Goal: Transaction & Acquisition: Book appointment/travel/reservation

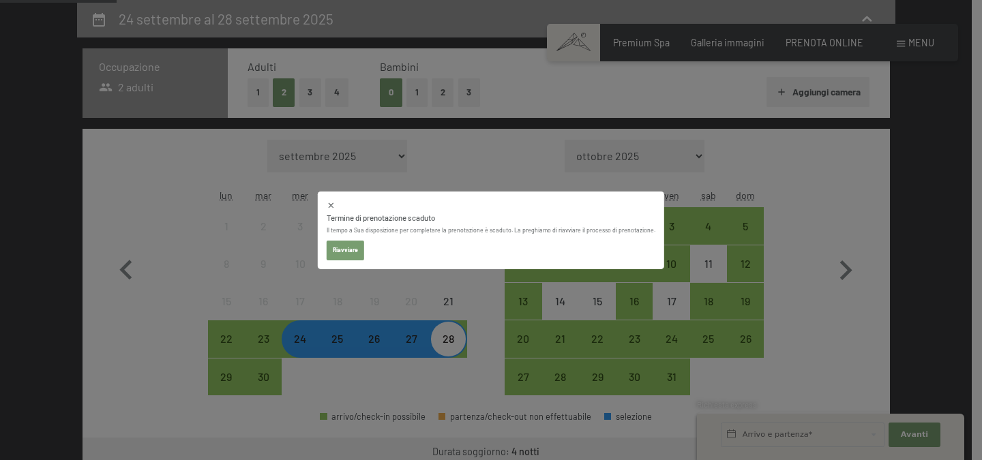
click at [357, 254] on button "Riavviare" at bounding box center [345, 250] width 37 height 19
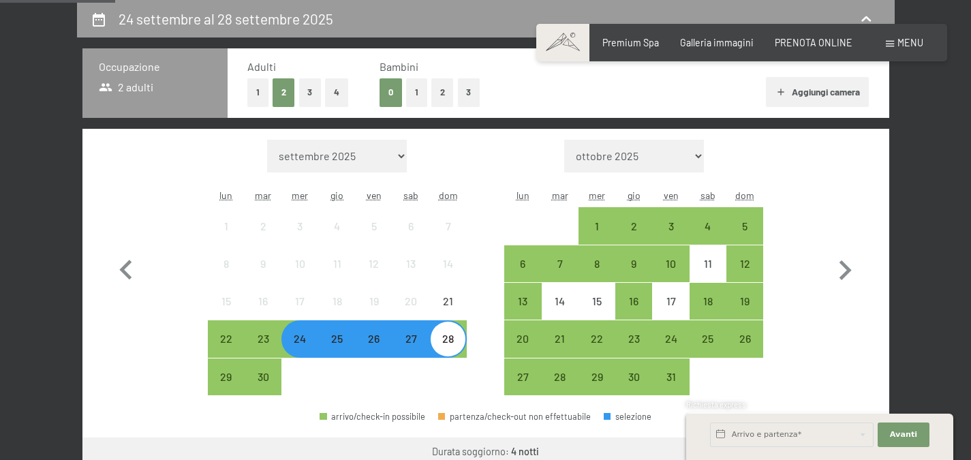
click at [344, 344] on div "25" at bounding box center [337, 350] width 34 height 34
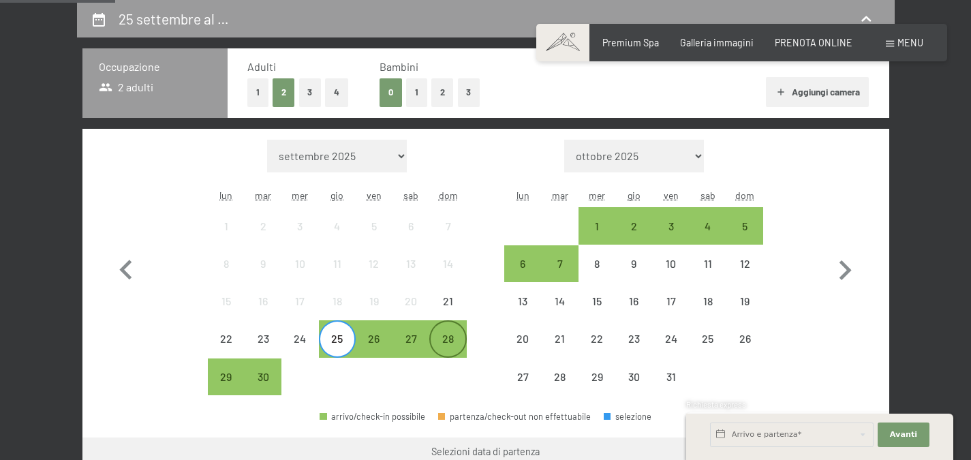
click at [446, 350] on div "28" at bounding box center [448, 350] width 34 height 34
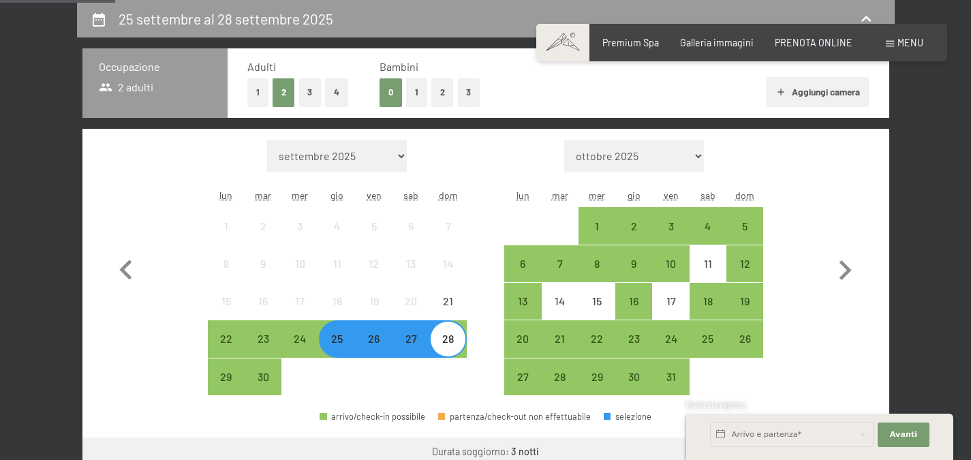
click at [341, 346] on div "25" at bounding box center [337, 350] width 34 height 34
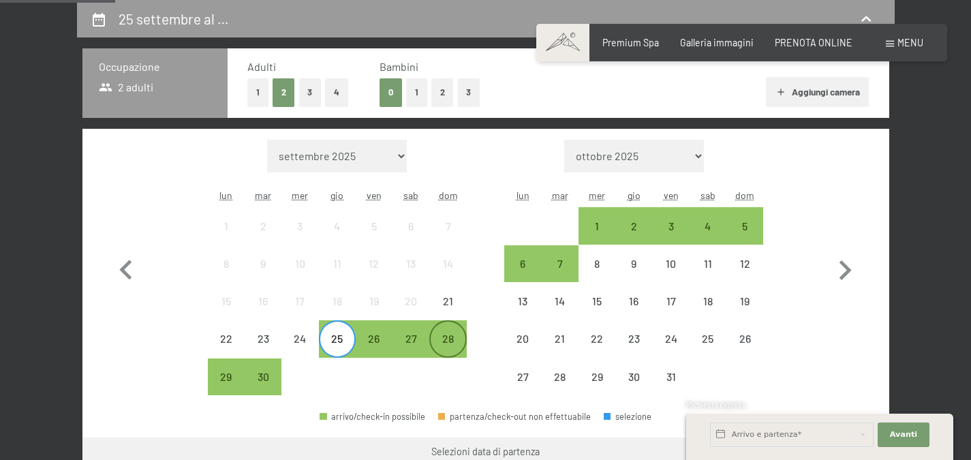
click at [461, 344] on div "28" at bounding box center [448, 350] width 34 height 34
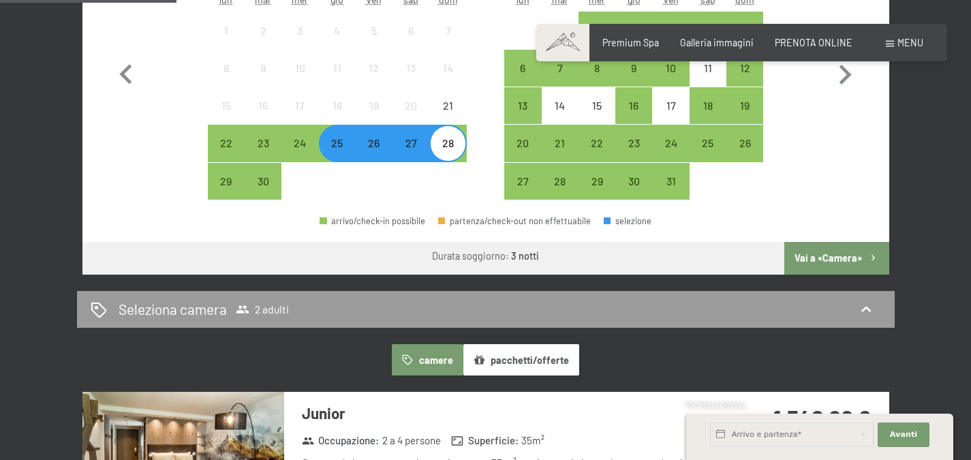
click at [831, 261] on button "Vai a «Camera»" at bounding box center [837, 258] width 104 height 33
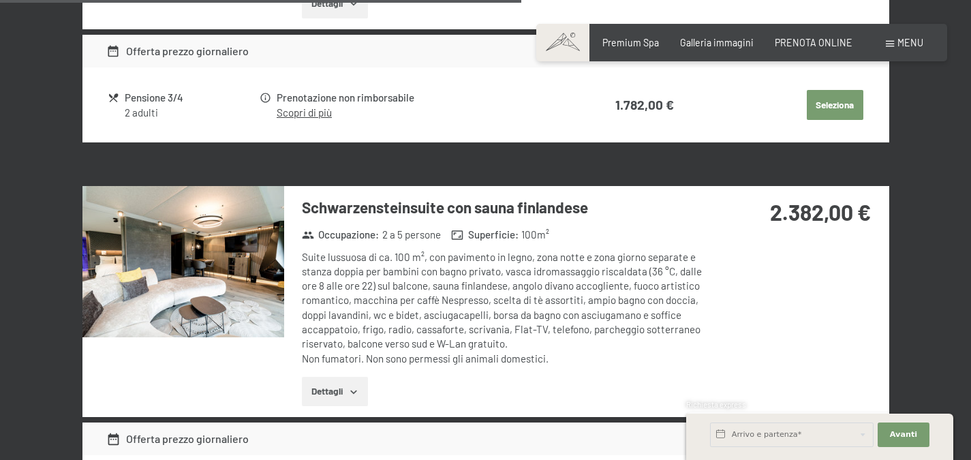
scroll to position [1372, 0]
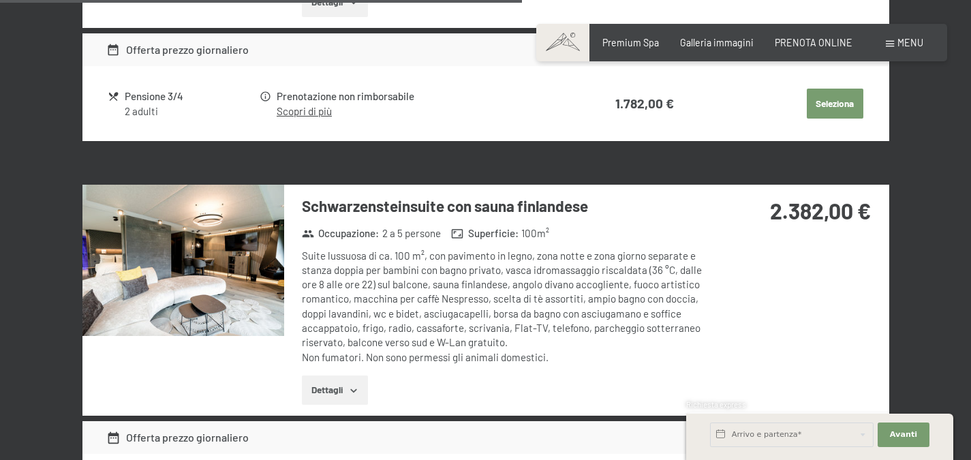
click at [230, 269] on img at bounding box center [183, 260] width 202 height 151
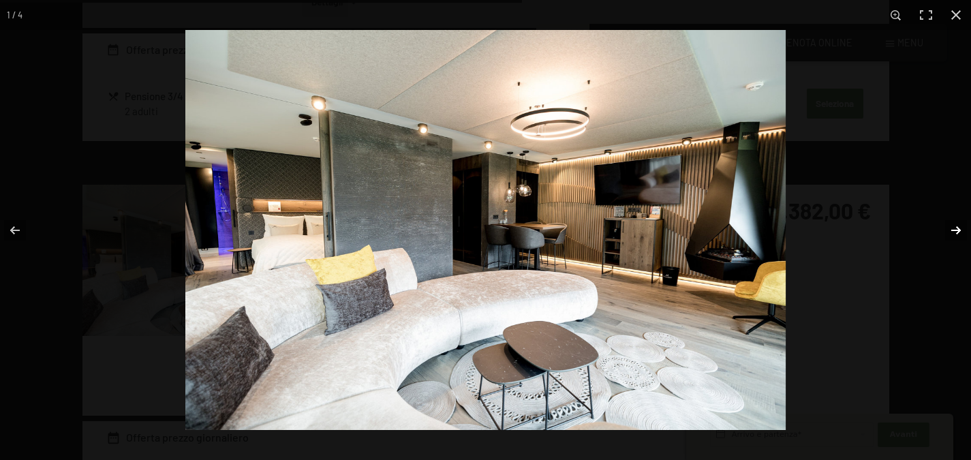
click at [956, 231] on button "button" at bounding box center [948, 230] width 48 height 68
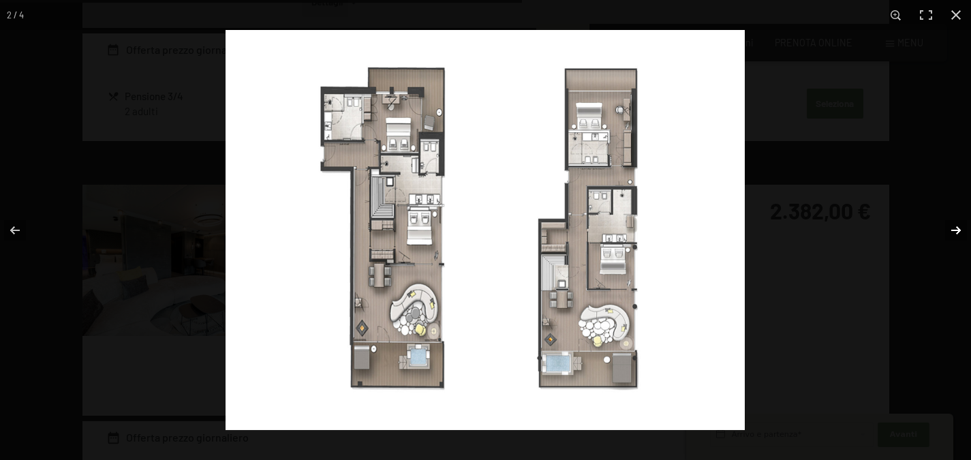
click at [956, 231] on button "button" at bounding box center [948, 230] width 48 height 68
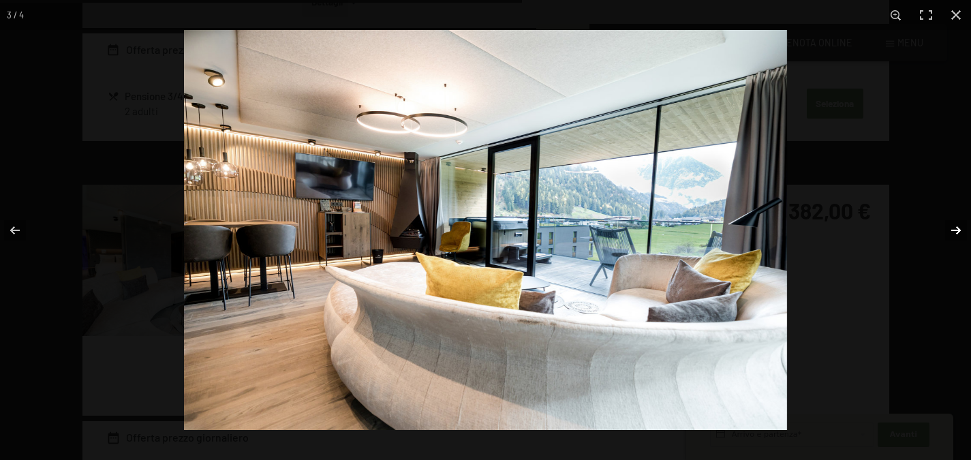
click at [924, 215] on button "button" at bounding box center [948, 230] width 48 height 68
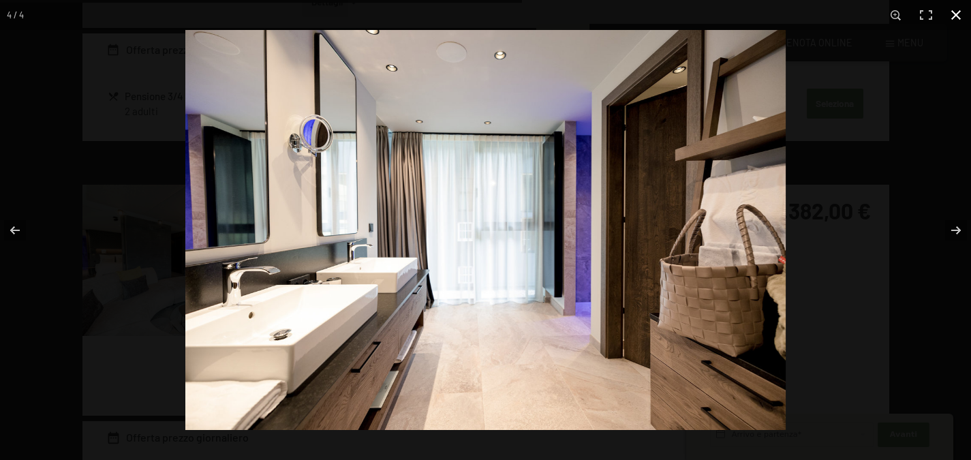
click at [955, 20] on button "button" at bounding box center [956, 15] width 30 height 30
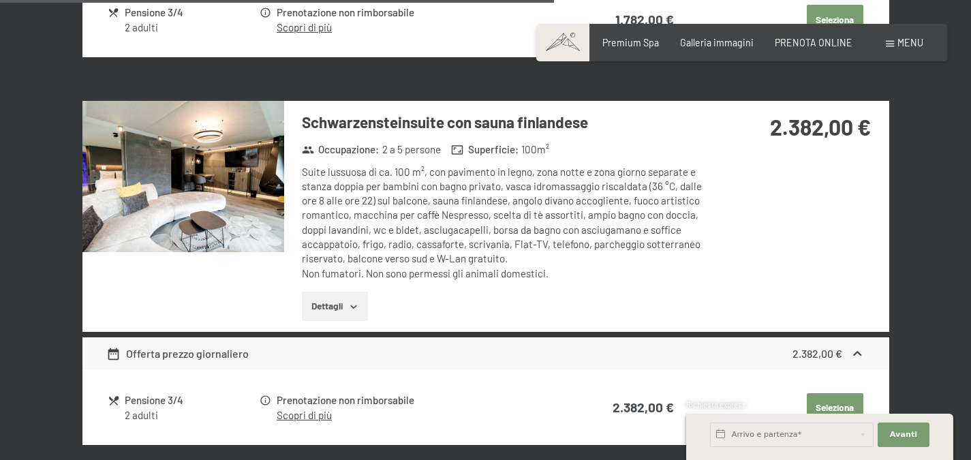
scroll to position [1457, 0]
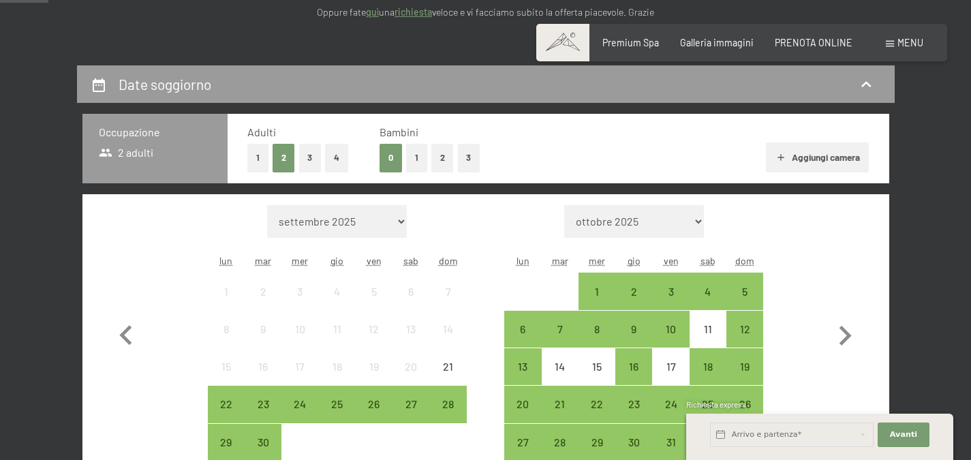
scroll to position [231, 0]
click at [295, 407] on div "24" at bounding box center [300, 415] width 34 height 34
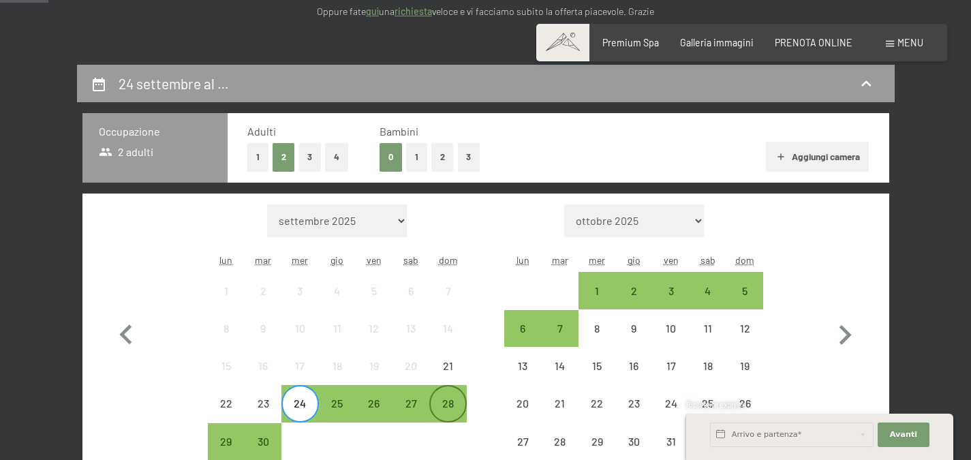
click at [449, 406] on div "28" at bounding box center [448, 415] width 34 height 34
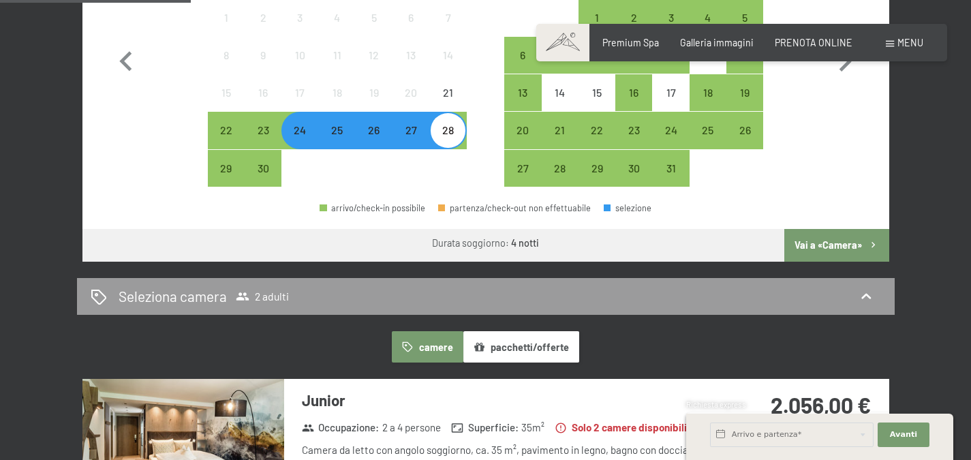
click at [827, 239] on button "Vai a «Camera»" at bounding box center [837, 245] width 104 height 33
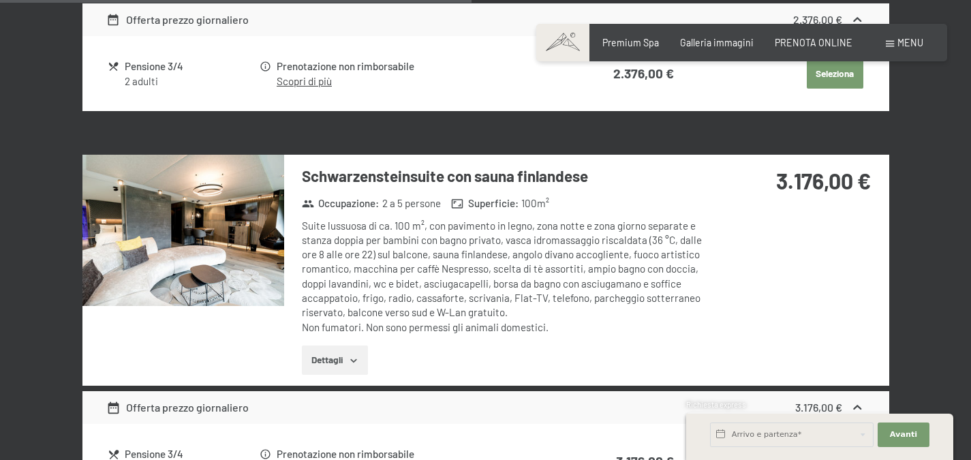
scroll to position [1029, 0]
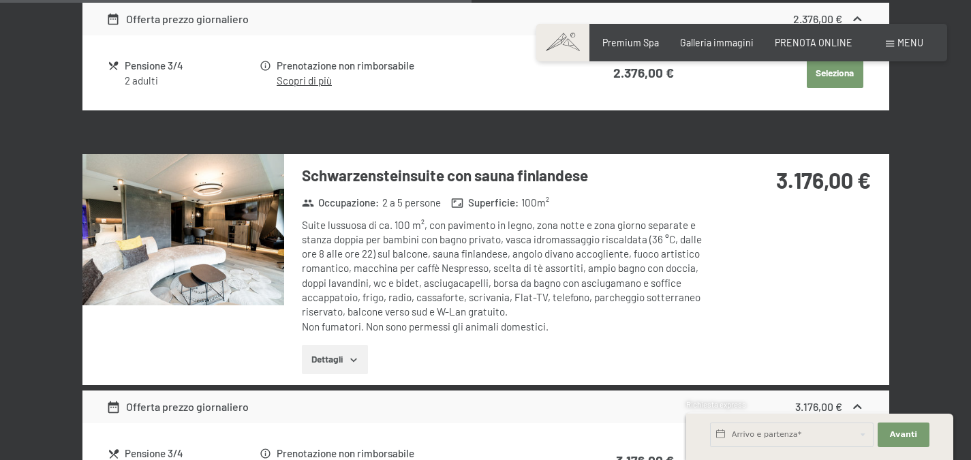
click at [275, 222] on img at bounding box center [183, 229] width 202 height 151
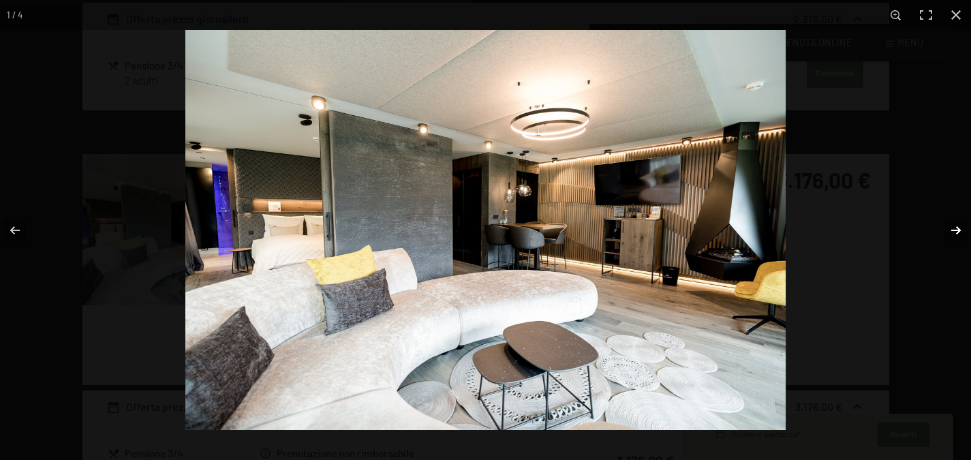
click at [952, 226] on button "button" at bounding box center [948, 230] width 48 height 68
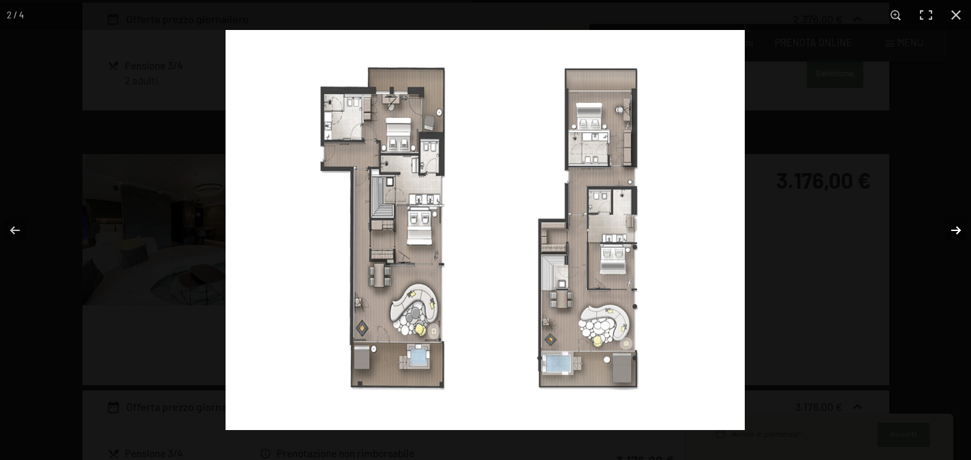
click at [952, 226] on button "button" at bounding box center [948, 230] width 48 height 68
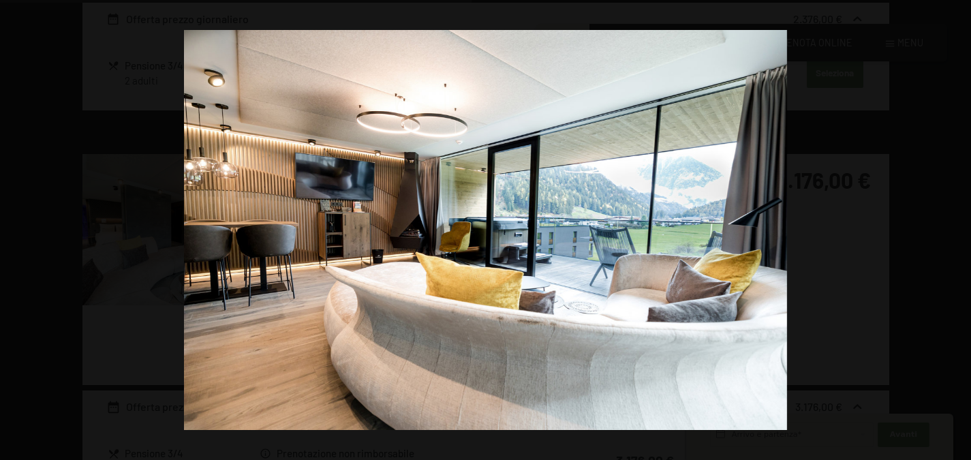
click at [952, 226] on button "button" at bounding box center [948, 230] width 48 height 68
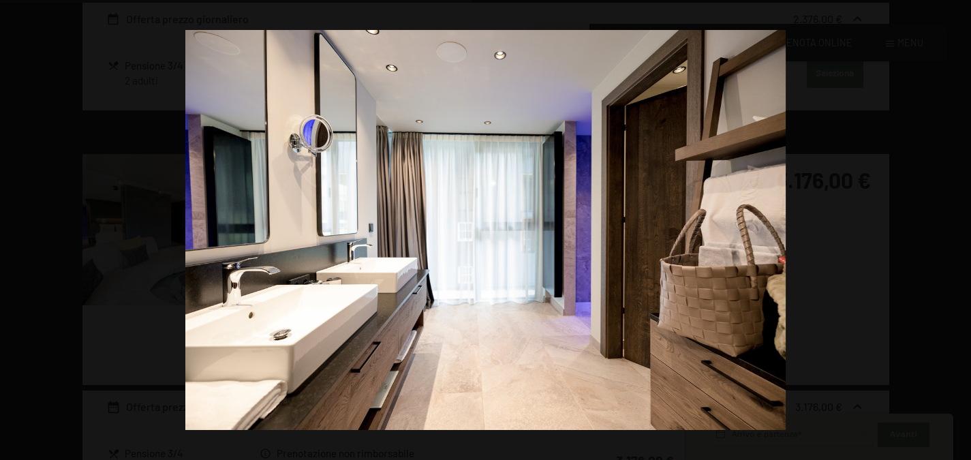
click at [952, 226] on button "button" at bounding box center [948, 230] width 48 height 68
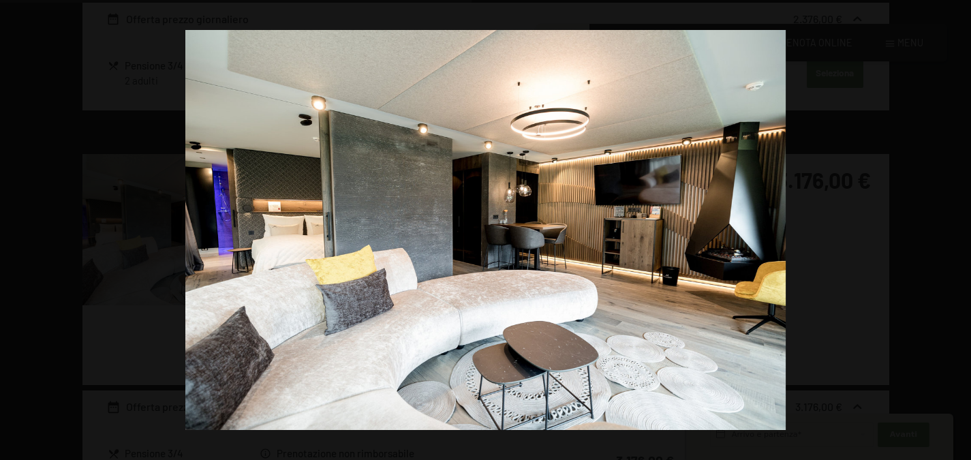
click at [952, 226] on button "button" at bounding box center [948, 230] width 48 height 68
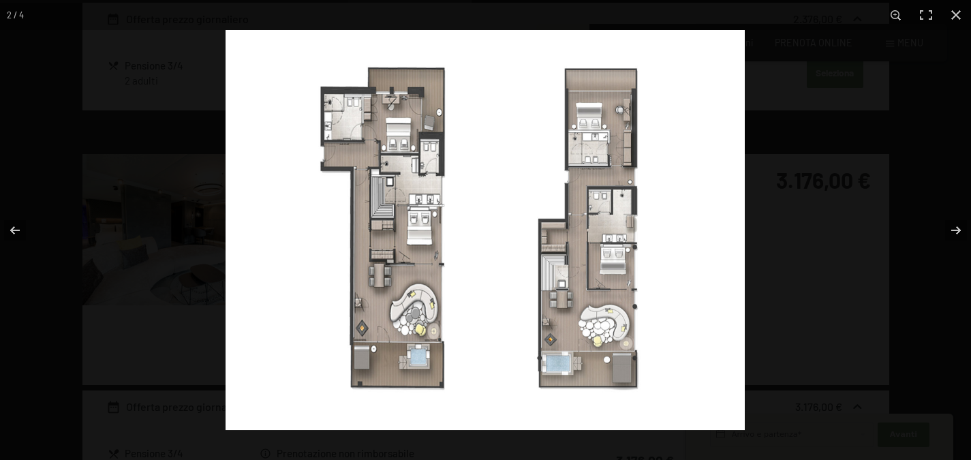
click at [403, 140] on img at bounding box center [485, 230] width 519 height 400
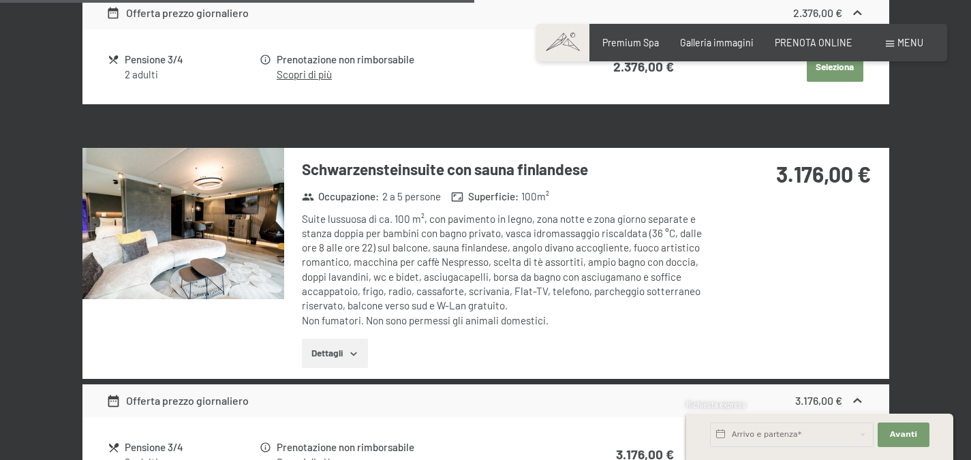
scroll to position [1040, 0]
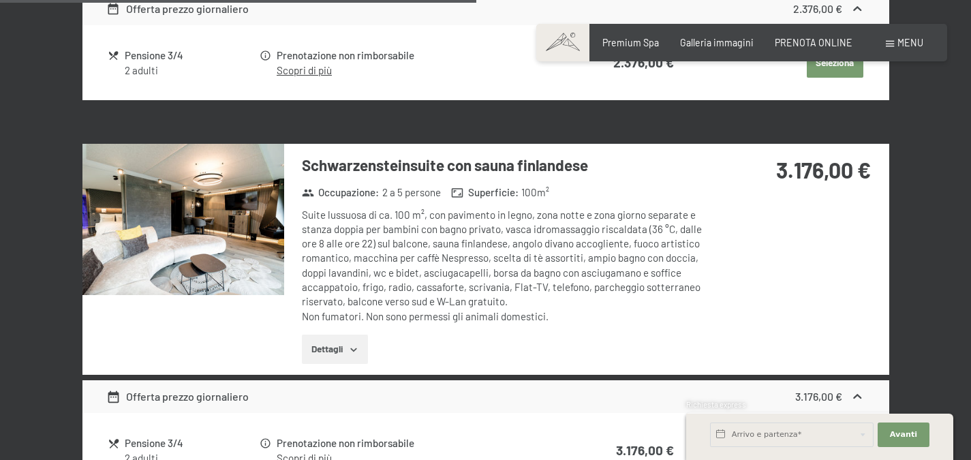
click at [404, 223] on div "Suite lussuosa di ca. 100 m², con pavimento in legno, zona notte e zona giorno …" at bounding box center [505, 266] width 406 height 116
click at [367, 170] on h3 "Schwarzensteinsuite con sauna finlandese" at bounding box center [505, 165] width 406 height 21
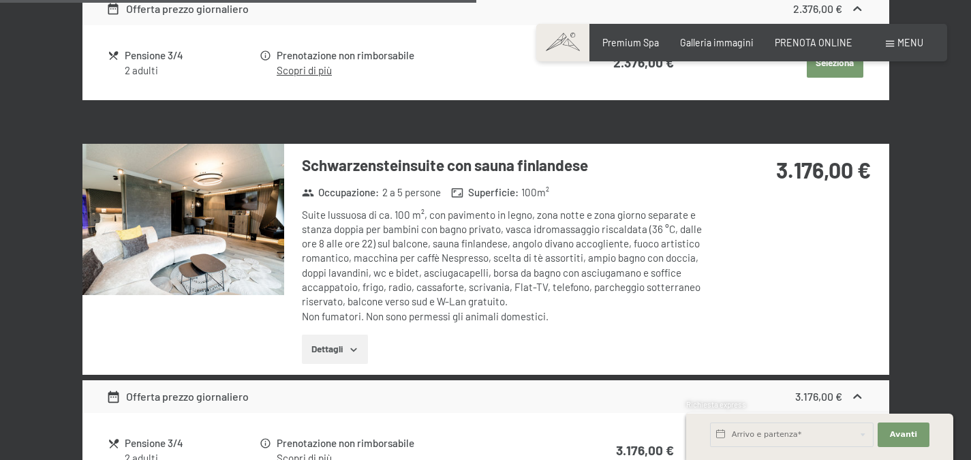
click at [367, 170] on h3 "Schwarzensteinsuite con sauna finlandese" at bounding box center [505, 165] width 406 height 21
click at [464, 170] on h3 "Schwarzensteinsuite con sauna finlandese" at bounding box center [505, 165] width 406 height 21
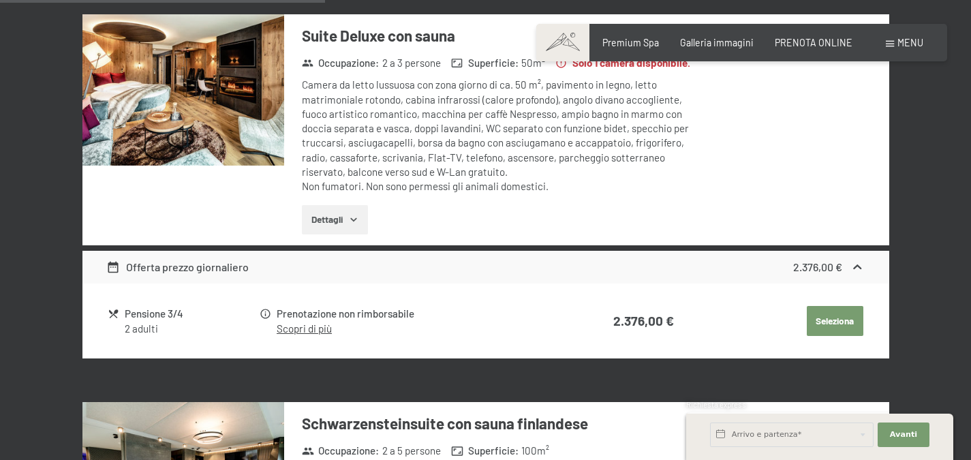
scroll to position [698, 0]
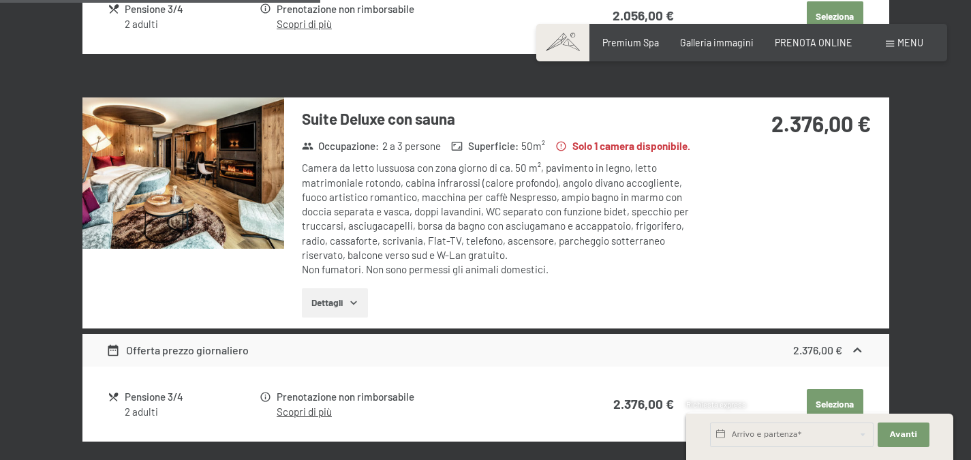
click at [207, 192] on img at bounding box center [183, 172] width 202 height 151
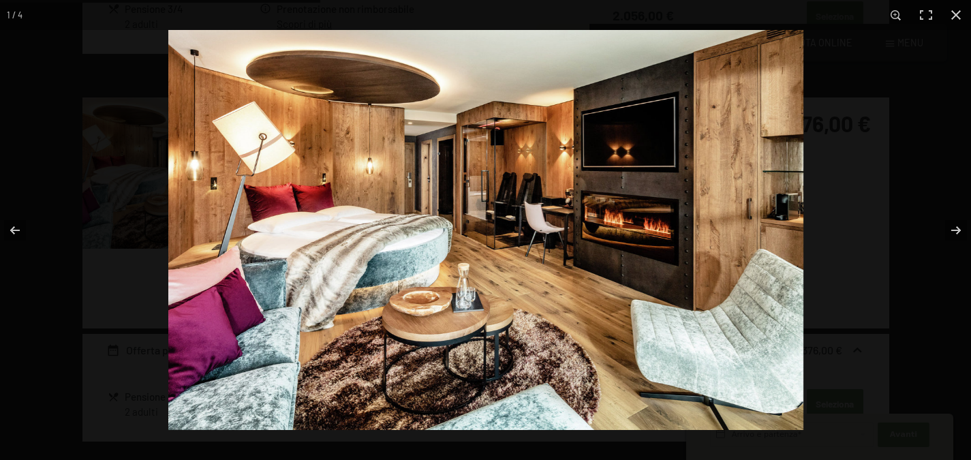
click at [513, 185] on img at bounding box center [485, 230] width 635 height 400
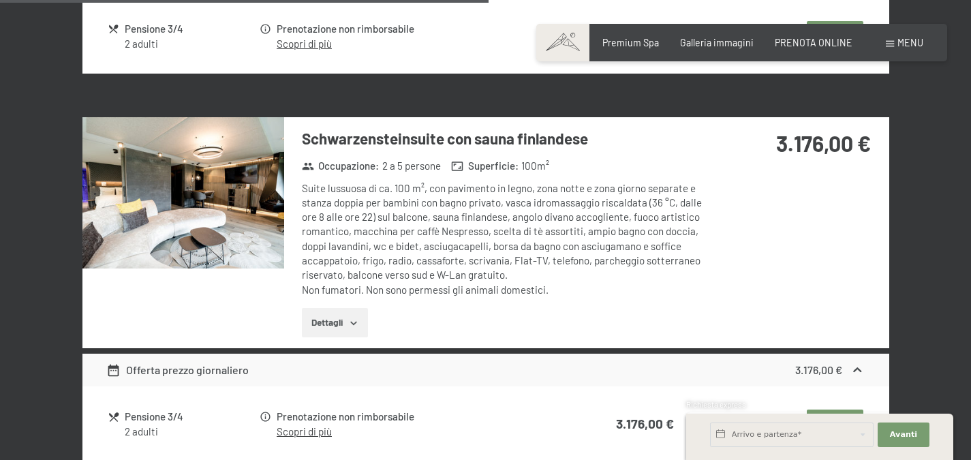
scroll to position [1067, 0]
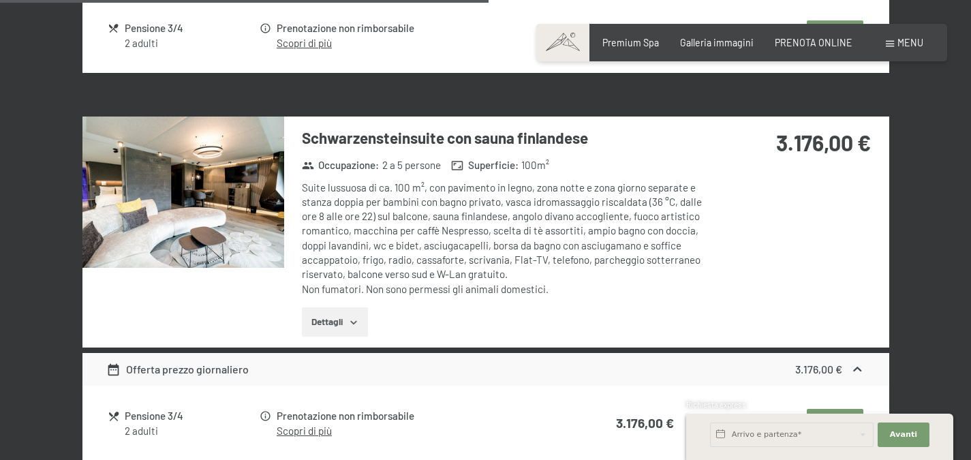
click at [339, 320] on button "Dettagli" at bounding box center [335, 322] width 66 height 30
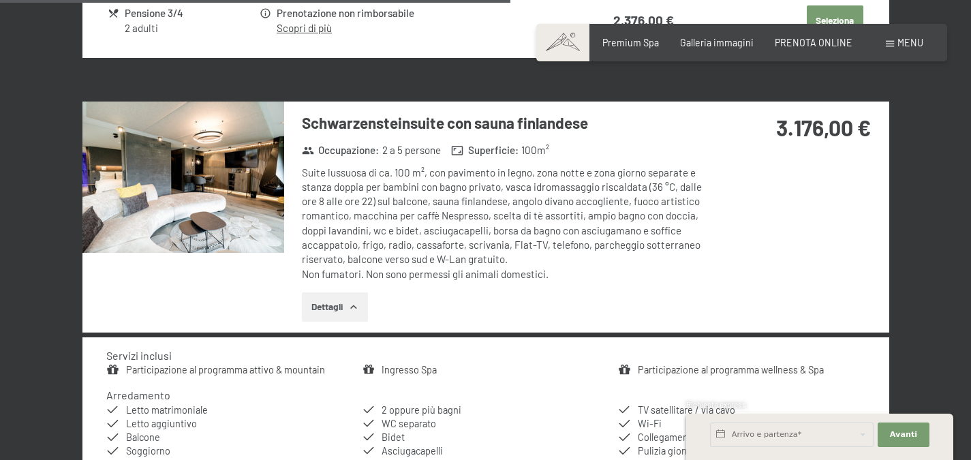
scroll to position [1072, 0]
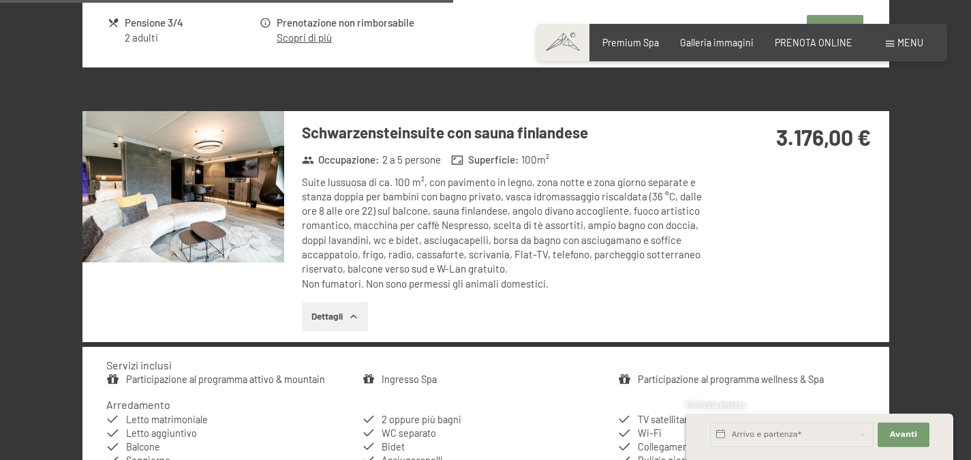
drag, startPoint x: 522, startPoint y: 194, endPoint x: 418, endPoint y: 216, distance: 106.7
click at [418, 216] on div "Suite lussuosa di ca. 100 m², con pavimento in legno, zona notte e zona giorno …" at bounding box center [505, 233] width 406 height 116
click at [205, 215] on img at bounding box center [183, 186] width 202 height 151
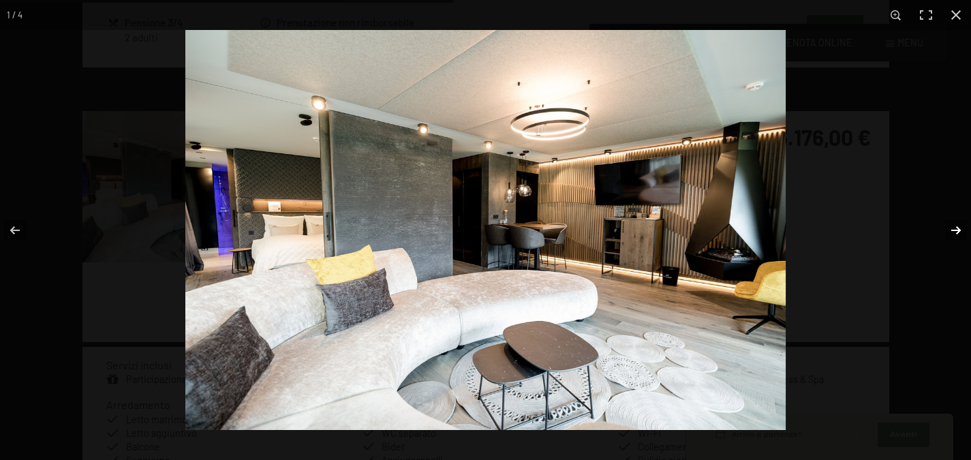
click at [947, 234] on button "button" at bounding box center [948, 230] width 48 height 68
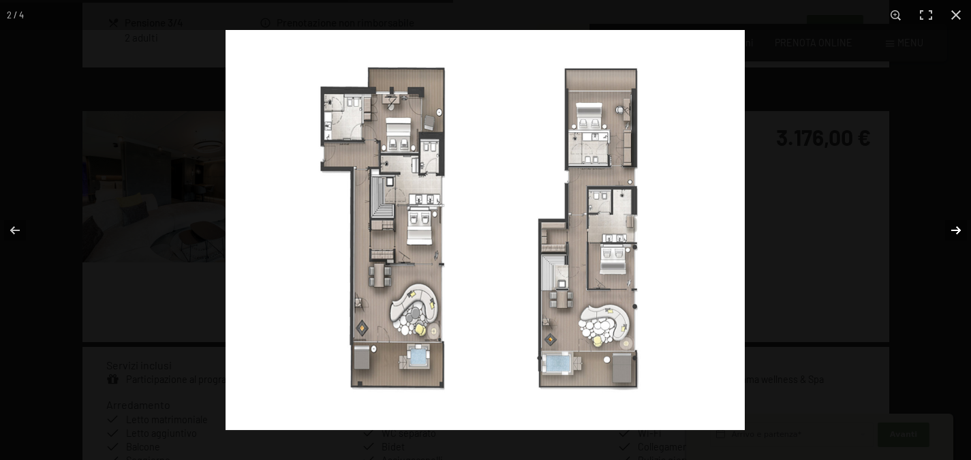
click at [947, 234] on button "button" at bounding box center [948, 230] width 48 height 68
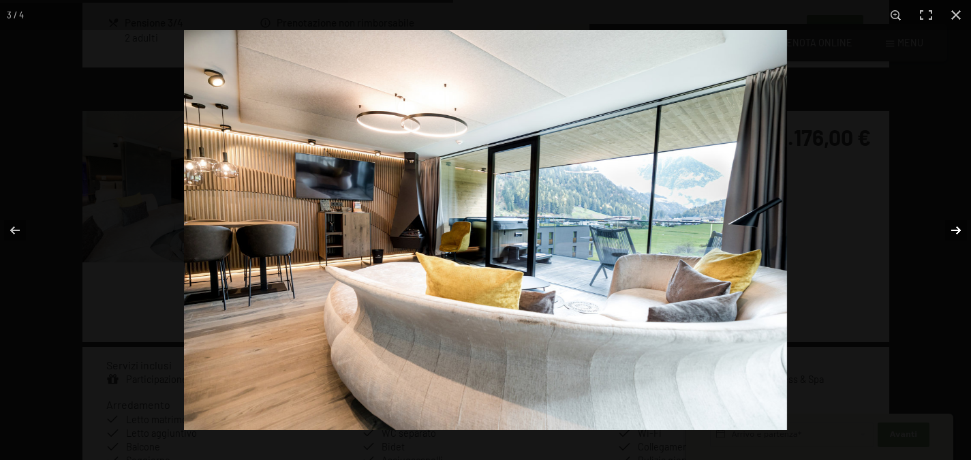
click at [947, 234] on button "button" at bounding box center [948, 230] width 48 height 68
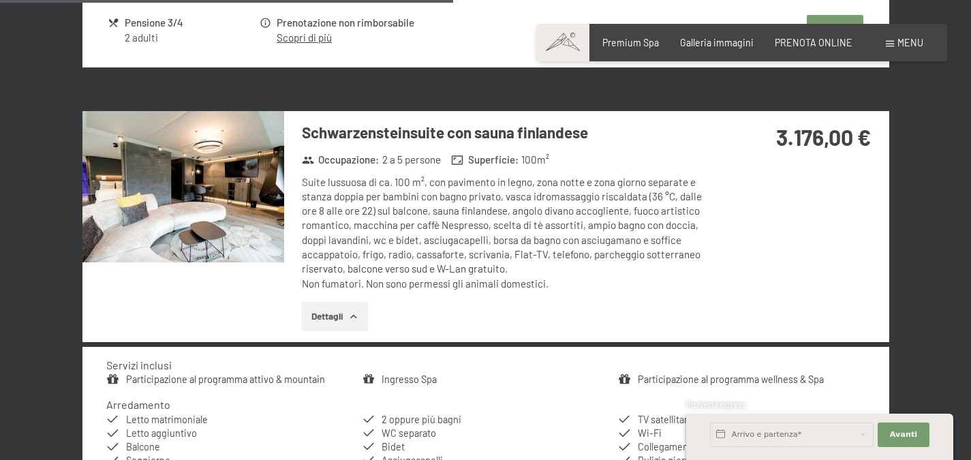
click at [644, 221] on div "Suite lussuosa di ca. 100 m², con pavimento in legno, zona notte e zona giorno …" at bounding box center [505, 233] width 406 height 116
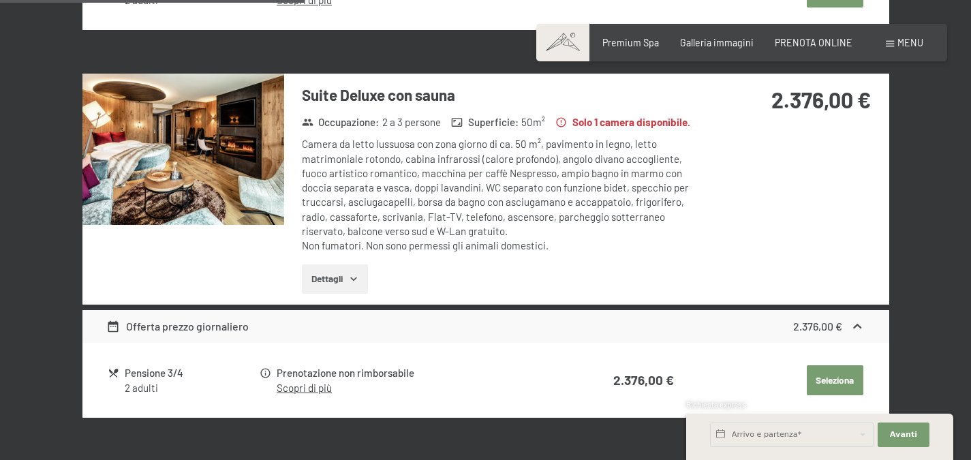
scroll to position [721, 0]
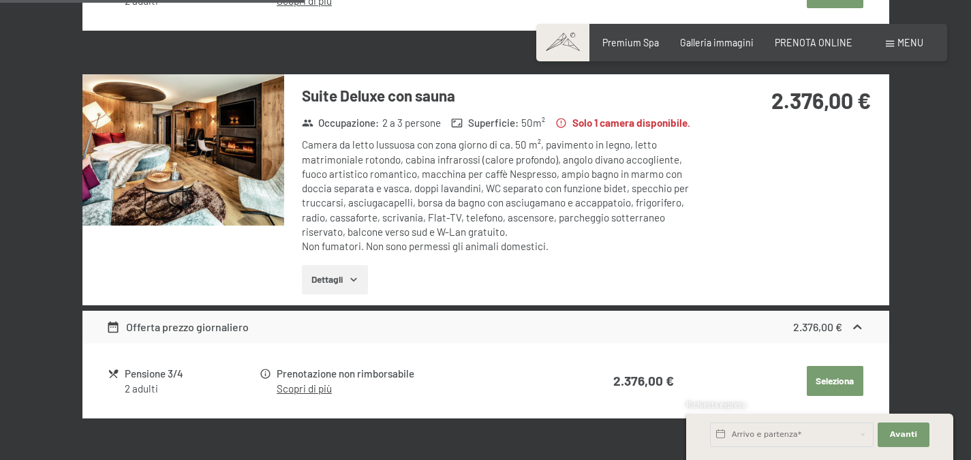
click at [804, 96] on strong "2.376,00 €" at bounding box center [822, 100] width 100 height 26
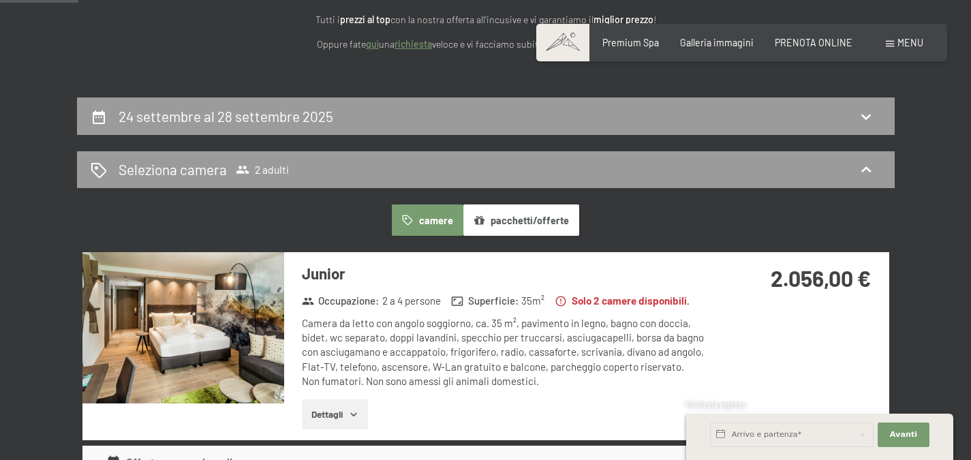
scroll to position [185, 0]
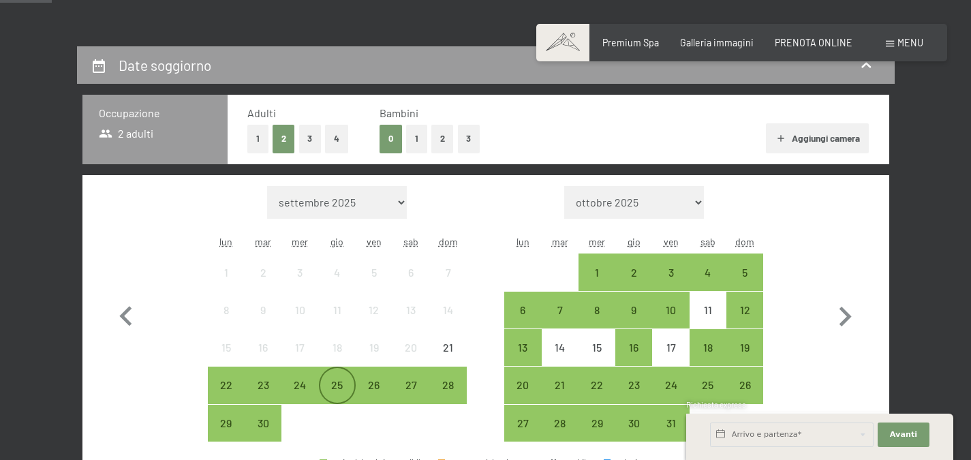
click at [331, 388] on div "25" at bounding box center [337, 397] width 34 height 34
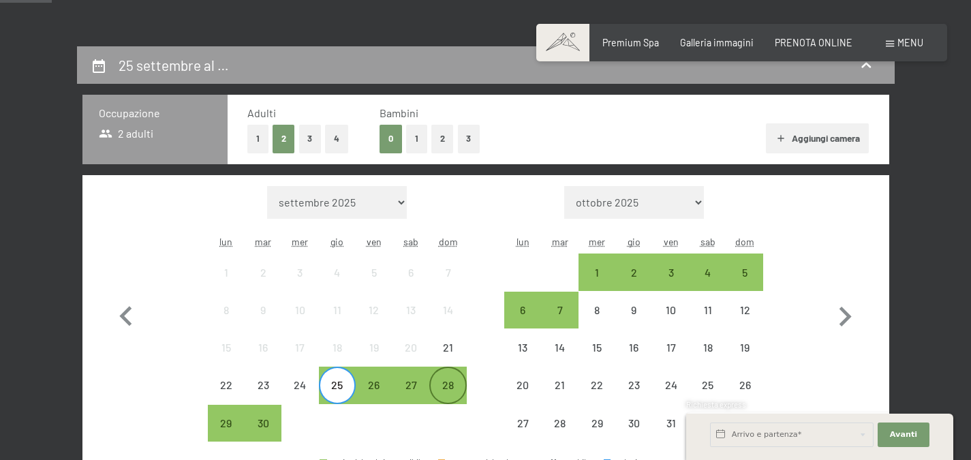
click at [456, 392] on div "28" at bounding box center [448, 397] width 34 height 34
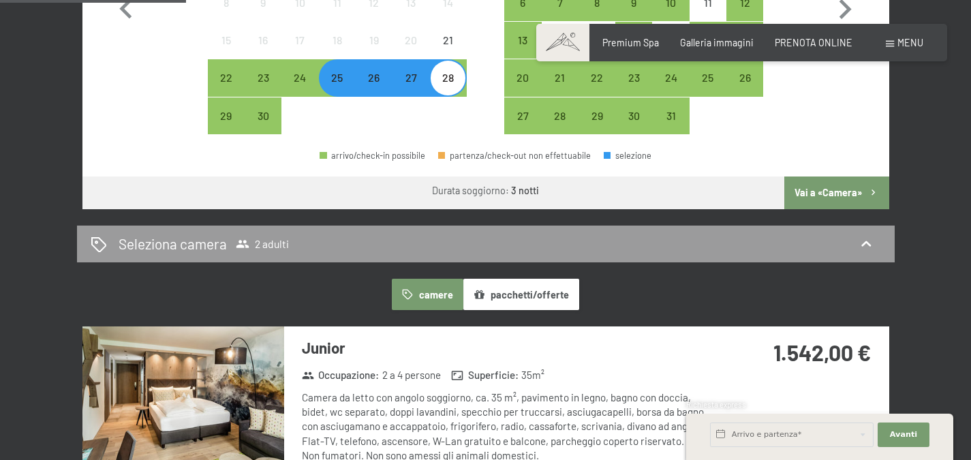
click at [822, 198] on button "Vai a «Camera»" at bounding box center [837, 193] width 104 height 33
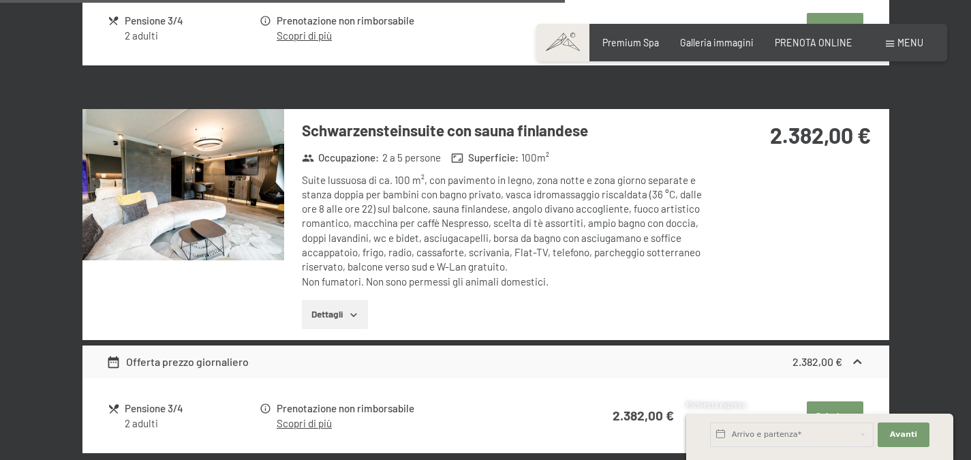
scroll to position [1450, 0]
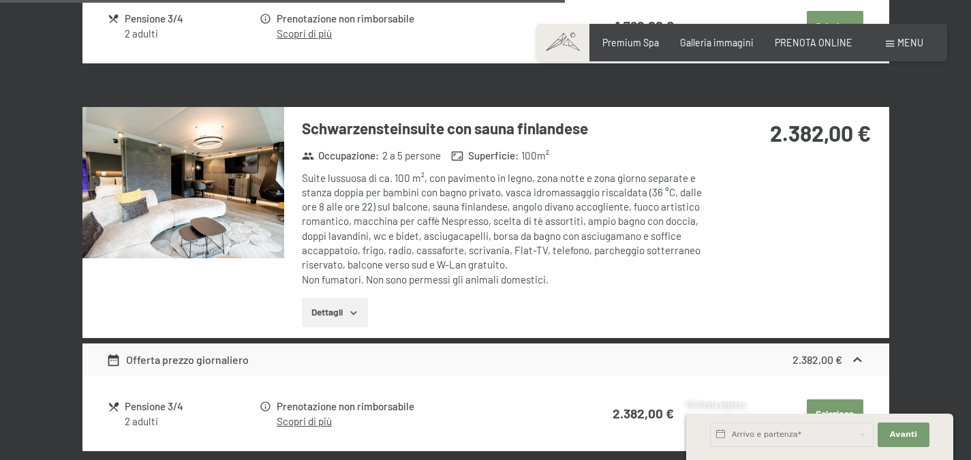
click at [774, 135] on strong "2.382,00 €" at bounding box center [820, 133] width 101 height 26
click at [267, 230] on img at bounding box center [183, 182] width 202 height 151
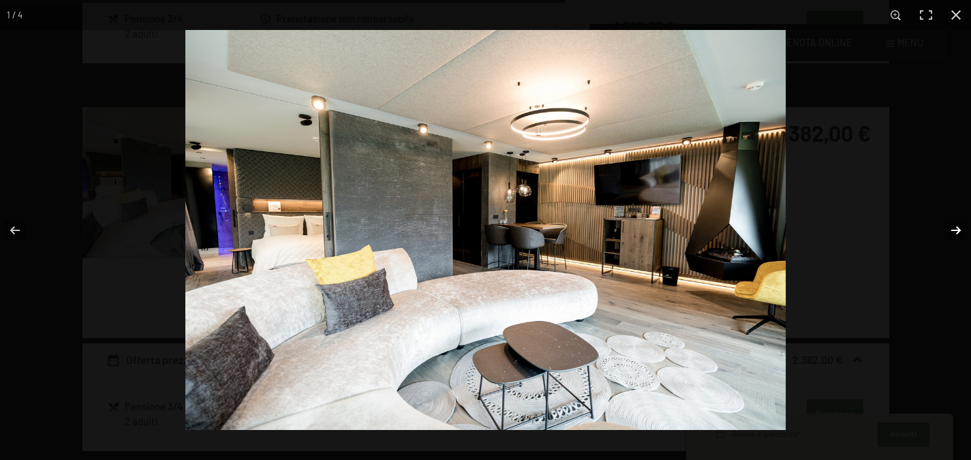
click at [951, 228] on button "button" at bounding box center [948, 230] width 48 height 68
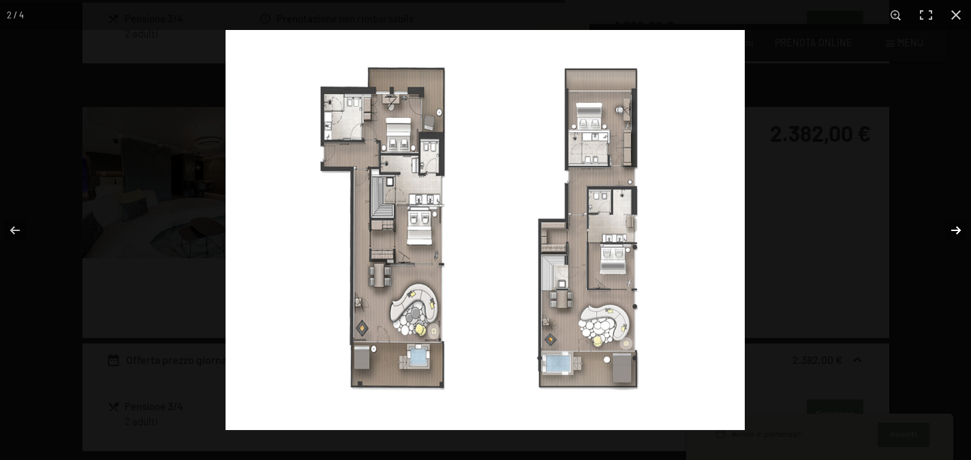
click at [951, 228] on button "button" at bounding box center [948, 230] width 48 height 68
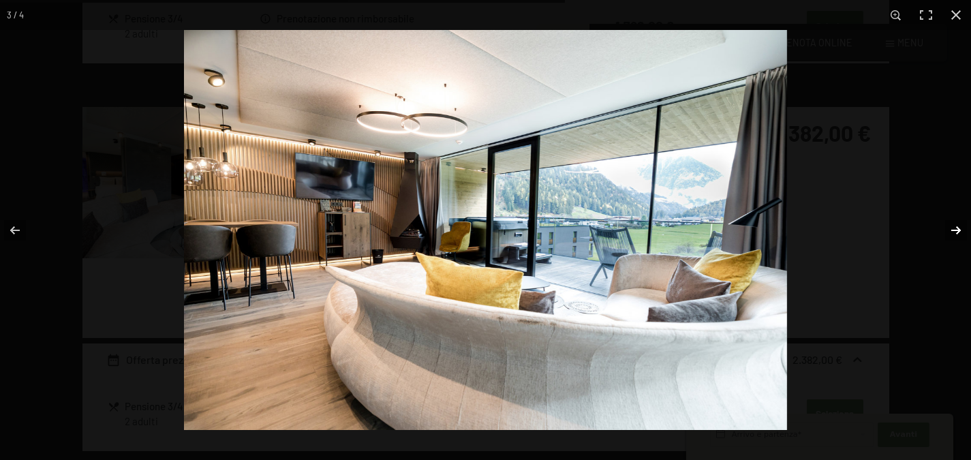
click at [951, 228] on button "button" at bounding box center [948, 230] width 48 height 68
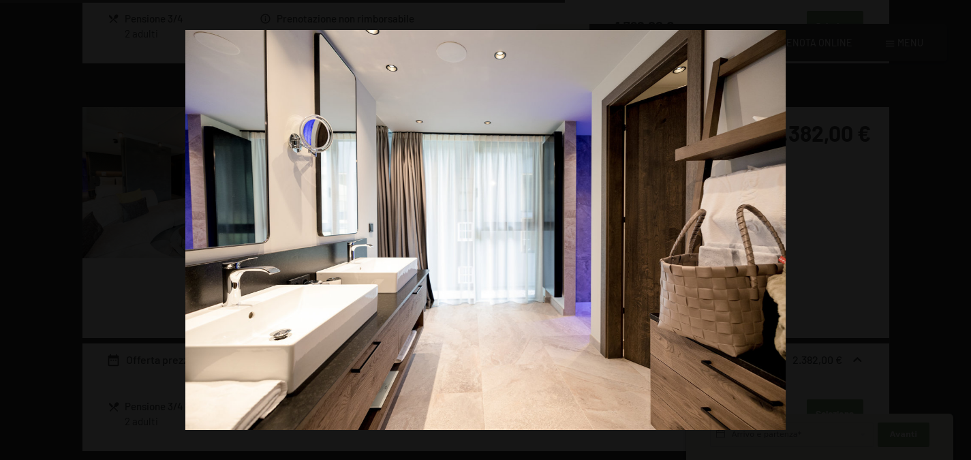
click at [951, 228] on button "button" at bounding box center [948, 230] width 48 height 68
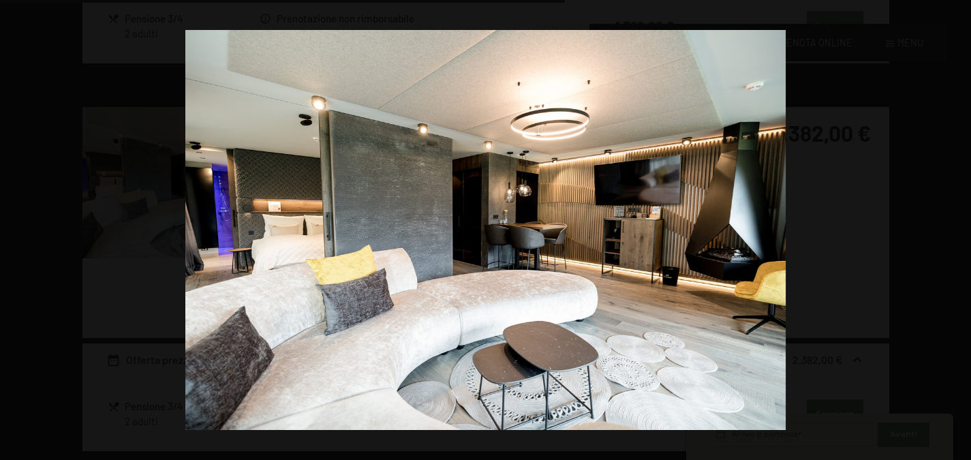
click at [951, 228] on button "button" at bounding box center [948, 230] width 48 height 68
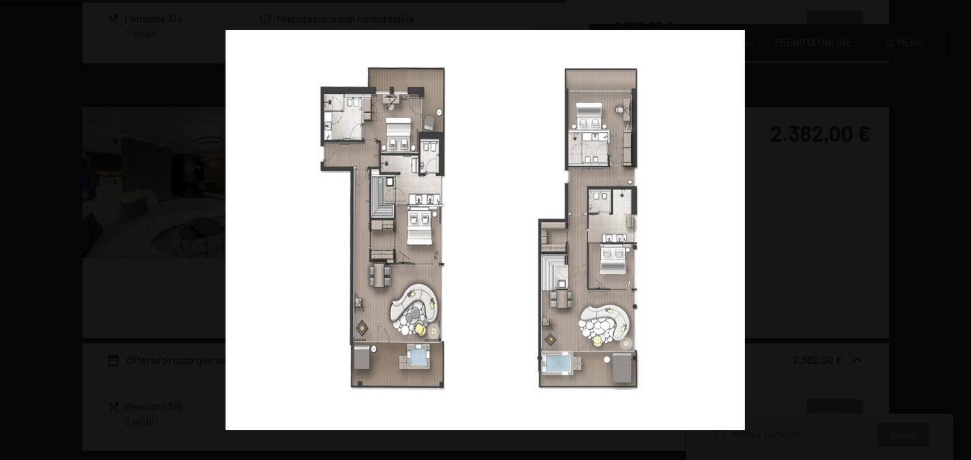
click at [951, 228] on button "button" at bounding box center [948, 230] width 48 height 68
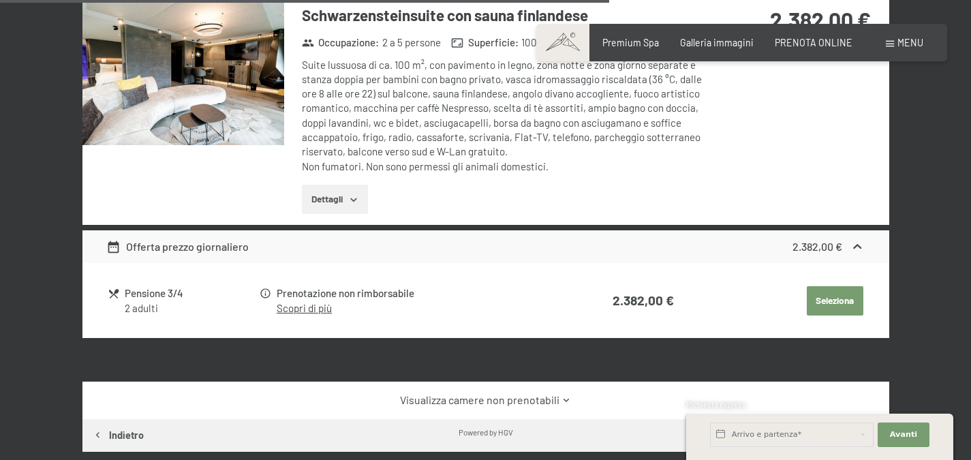
scroll to position [1564, 0]
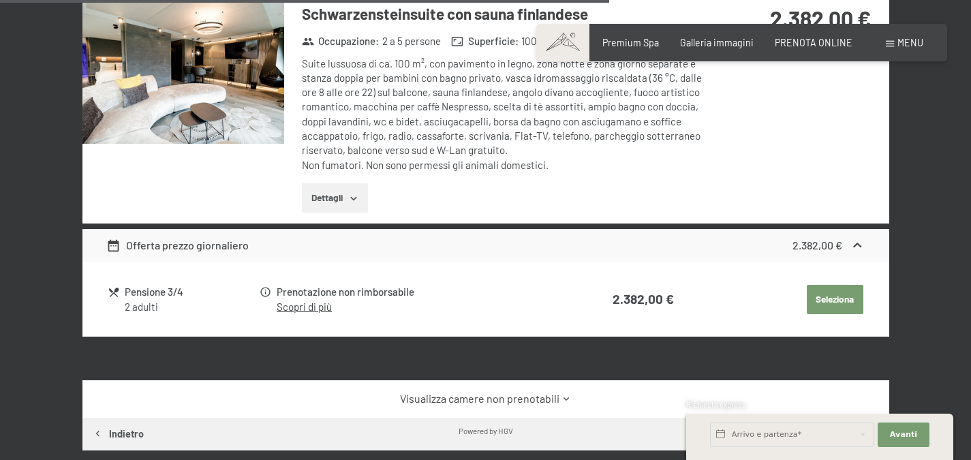
click at [151, 297] on div "Pensione 3/4" at bounding box center [191, 292] width 133 height 16
click at [343, 289] on div "Prenotazione non rimborsabile" at bounding box center [419, 292] width 284 height 16
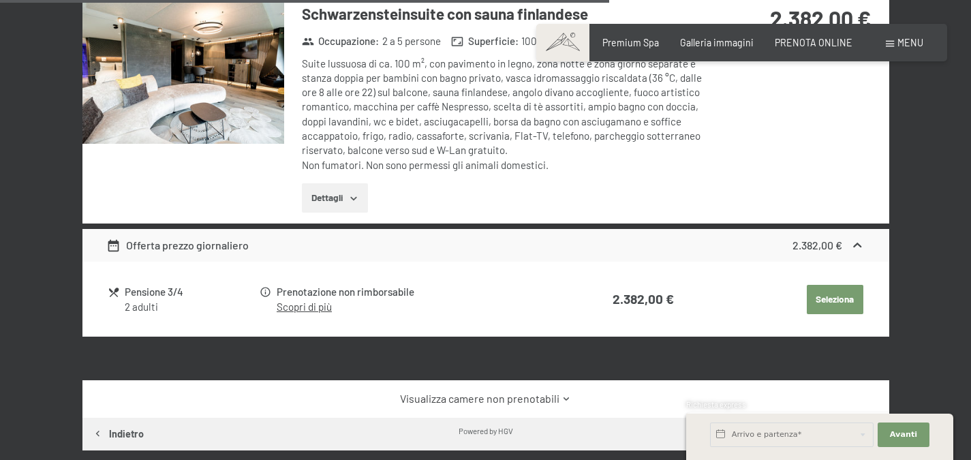
click at [343, 289] on div "Prenotazione non rimborsabile" at bounding box center [419, 292] width 284 height 16
click at [336, 210] on button "Dettagli" at bounding box center [335, 198] width 66 height 30
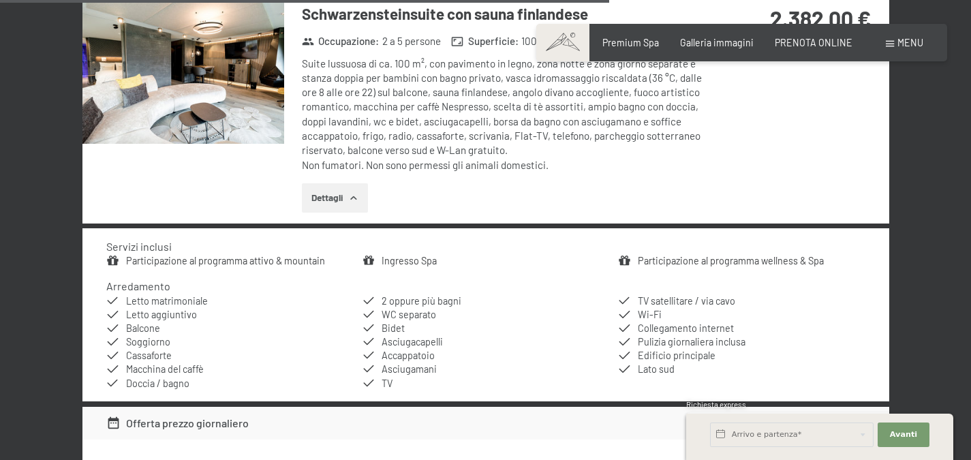
click at [465, 201] on div "Dettagli" at bounding box center [505, 198] width 406 height 30
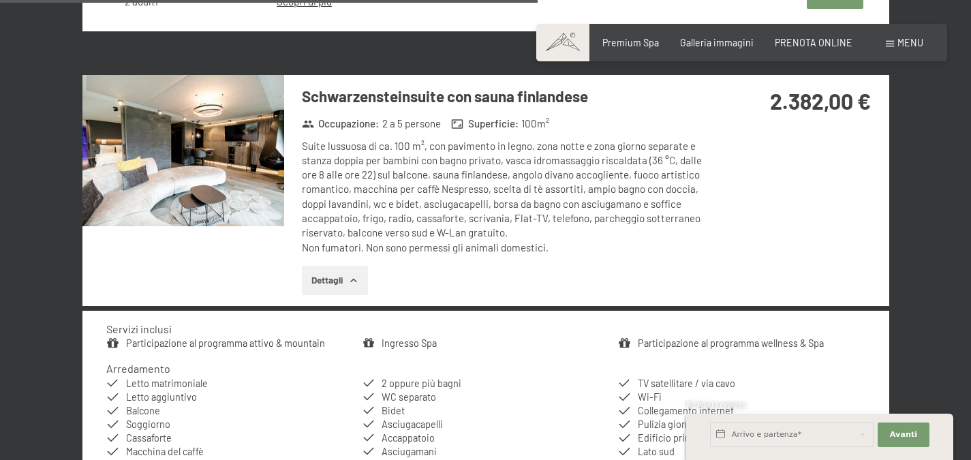
scroll to position [1476, 0]
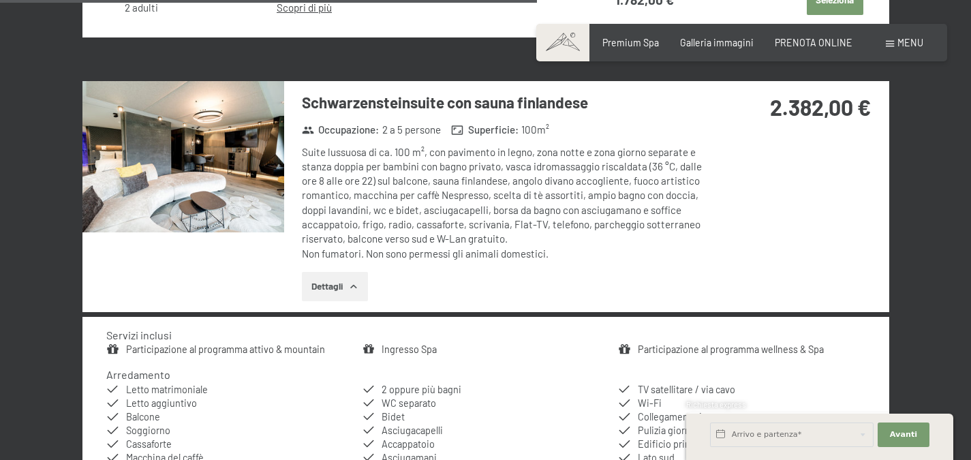
click at [465, 201] on div "Suite lussuosa di ca. 100 m², con pavimento in legno, zona notte e zona giorno …" at bounding box center [505, 203] width 406 height 116
click at [469, 164] on div "Suite lussuosa di ca. 100 m², con pavimento in legno, zona notte e zona giorno …" at bounding box center [505, 203] width 406 height 116
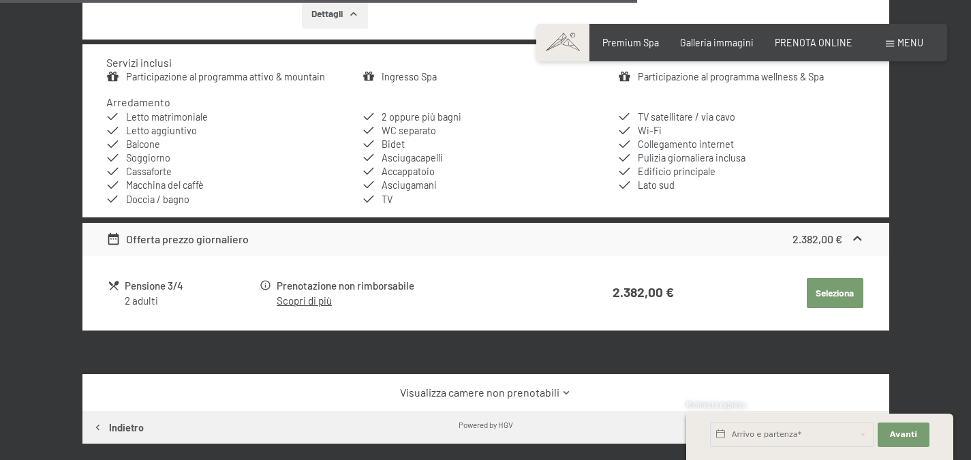
scroll to position [1753, 0]
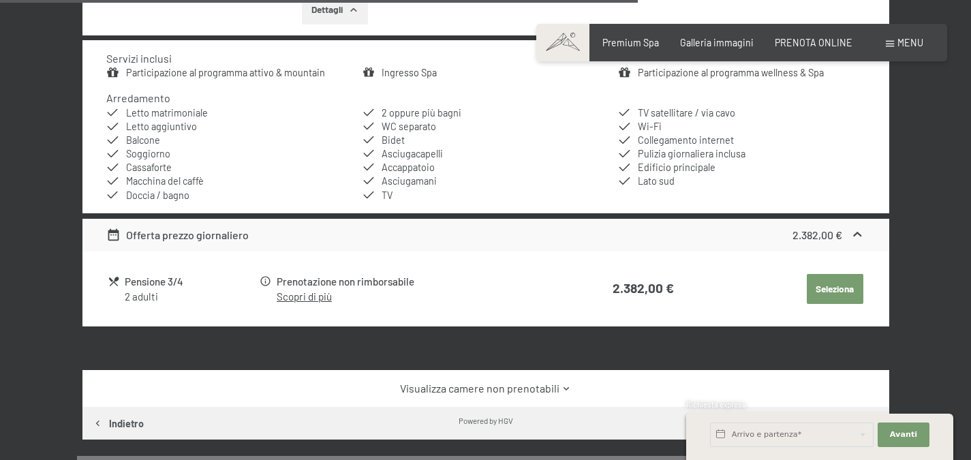
click at [831, 279] on button "Seleziona" at bounding box center [835, 289] width 57 height 30
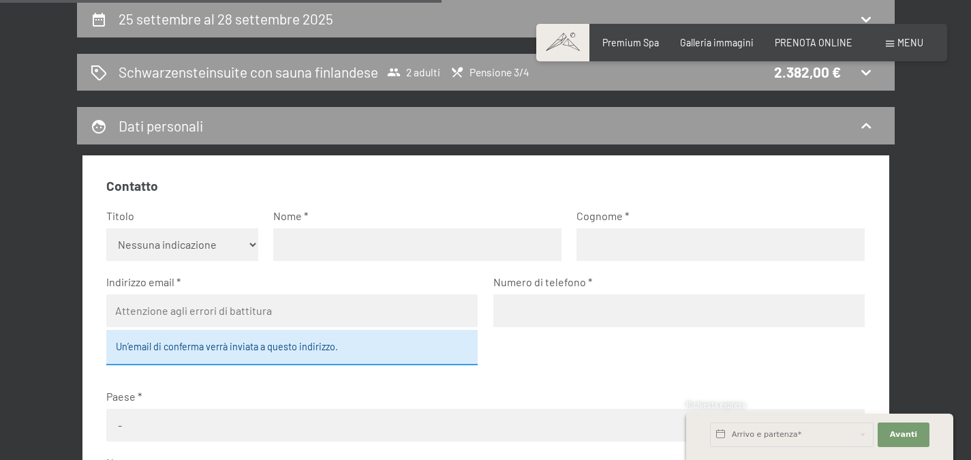
click at [226, 241] on select "Nessuna indicazione Sig.ra Sig." at bounding box center [182, 244] width 152 height 33
select select "m"
click at [106, 228] on select "Nessuna indicazione Sig.ra Sig." at bounding box center [182, 244] width 152 height 33
click at [293, 241] on input "text" at bounding box center [417, 244] width 288 height 33
type input "Nicola"
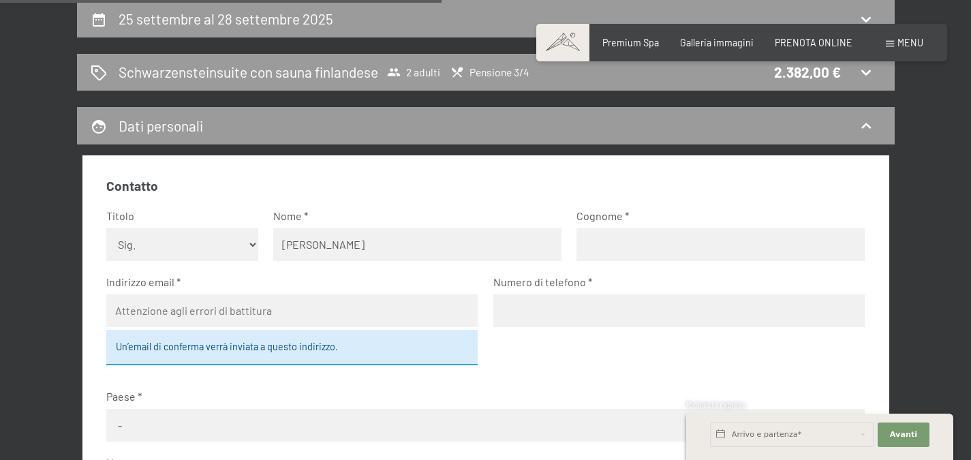
type input "Gerotto"
type input "nicola.gerotto@gmail.com"
type input "3921795721"
select select "ITA"
click at [526, 199] on fieldset "Contatto Titolo Nessuna indicazione Sig.ra Sig. Nome Nicola Cognome Gerotto Ind…" at bounding box center [485, 393] width 759 height 433
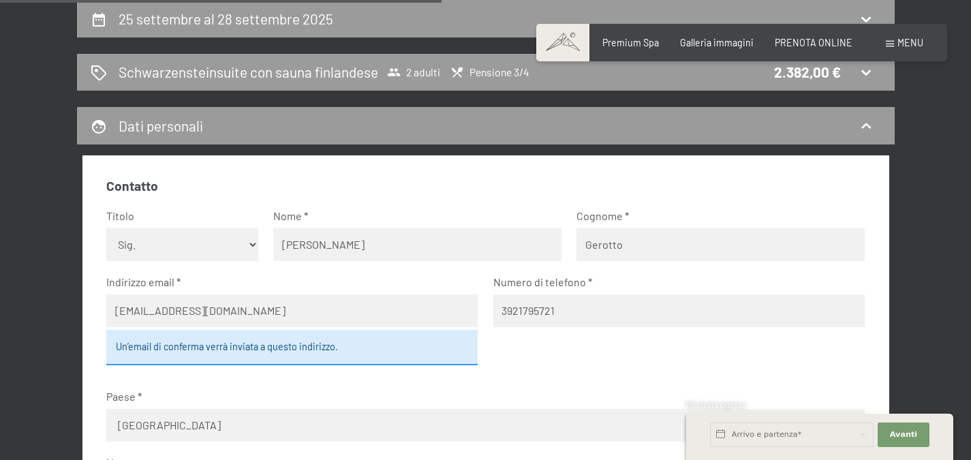
click at [543, 342] on fieldset "Contatto Titolo Nessuna indicazione Sig.ra Sig. Nome Nicola Cognome Gerotto Ind…" at bounding box center [485, 393] width 759 height 433
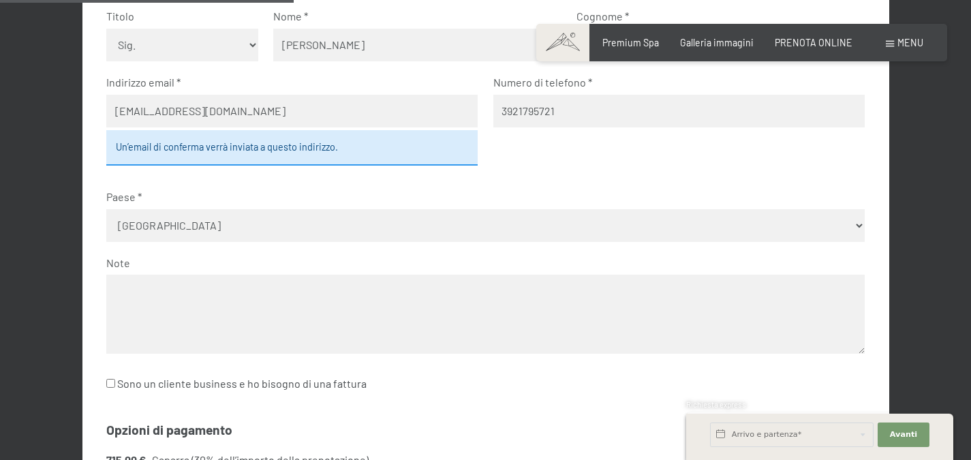
scroll to position [496, 0]
click at [273, 101] on input "nicola.gerotto@gmail.com" at bounding box center [292, 110] width 372 height 33
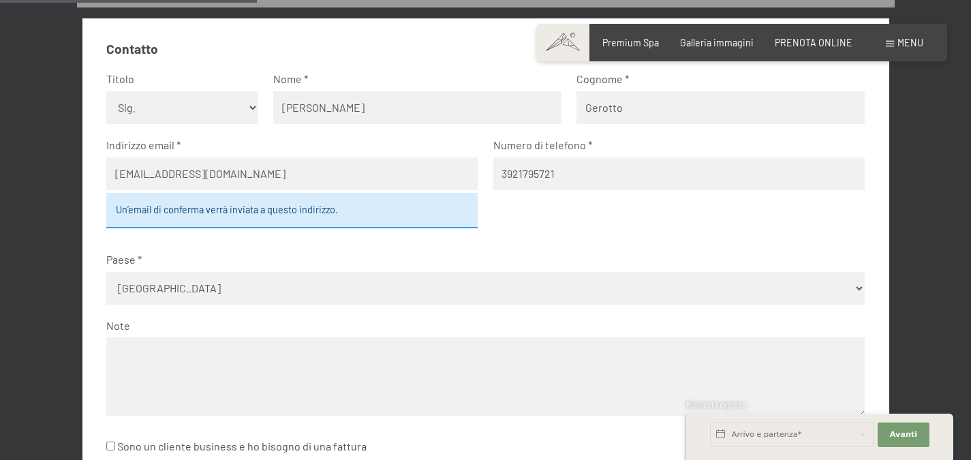
scroll to position [434, 0]
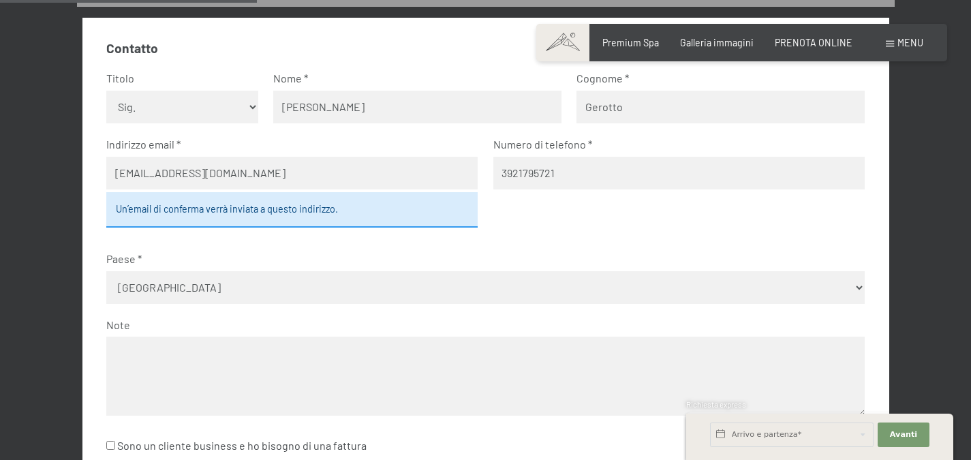
click at [558, 237] on fieldset "Contatto Titolo Nessuna indicazione Sig.ra Sig. Nome Nicola Cognome Gerotto Ind…" at bounding box center [485, 256] width 759 height 433
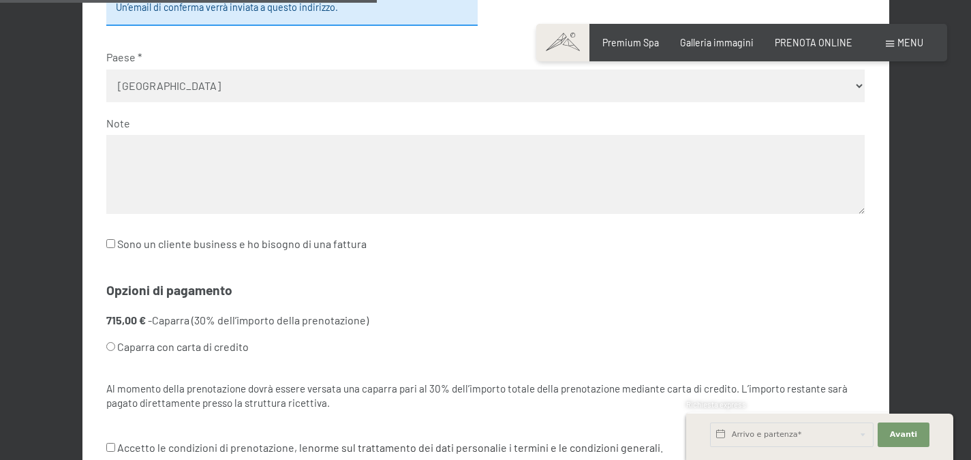
scroll to position [636, 0]
click at [440, 179] on textarea at bounding box center [485, 173] width 759 height 78
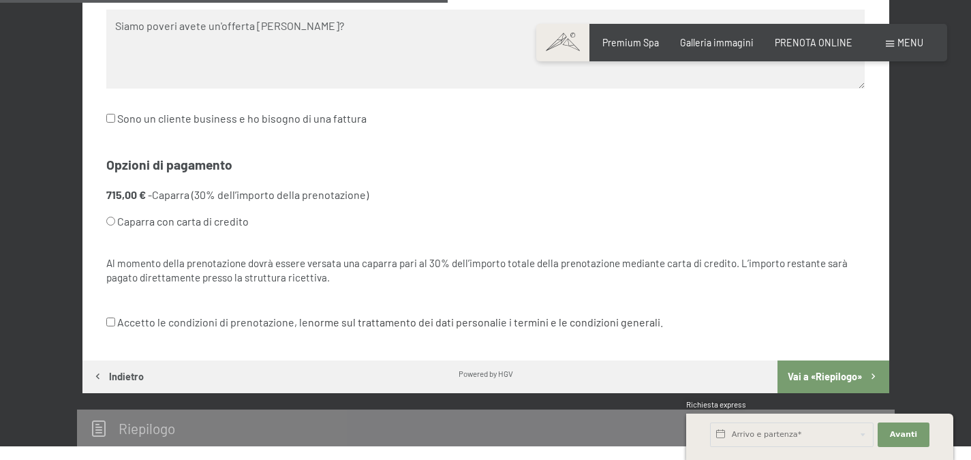
scroll to position [761, 0]
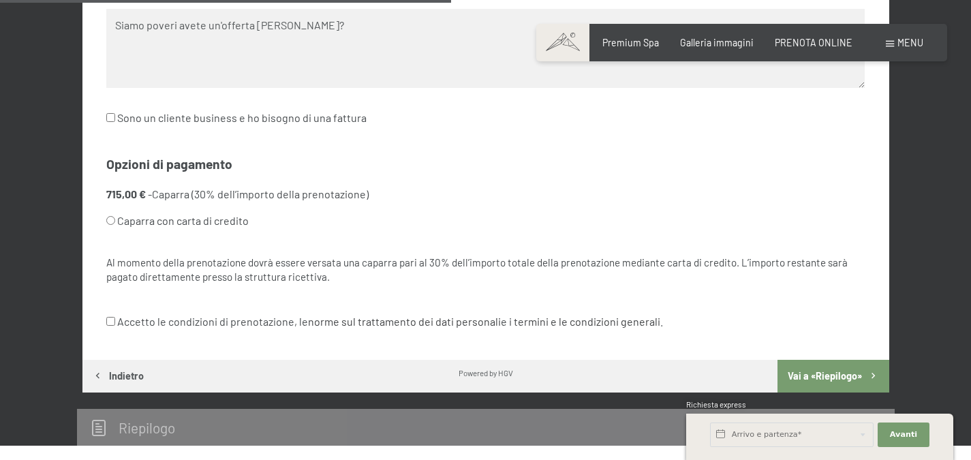
type textarea "Siamo poveri avete un'offerta migliore?"
click at [113, 318] on input "Accetto le condizioni di prenotazione, le norme sul trattamento dei dati person…" at bounding box center [110, 321] width 9 height 9
checkbox input "true"
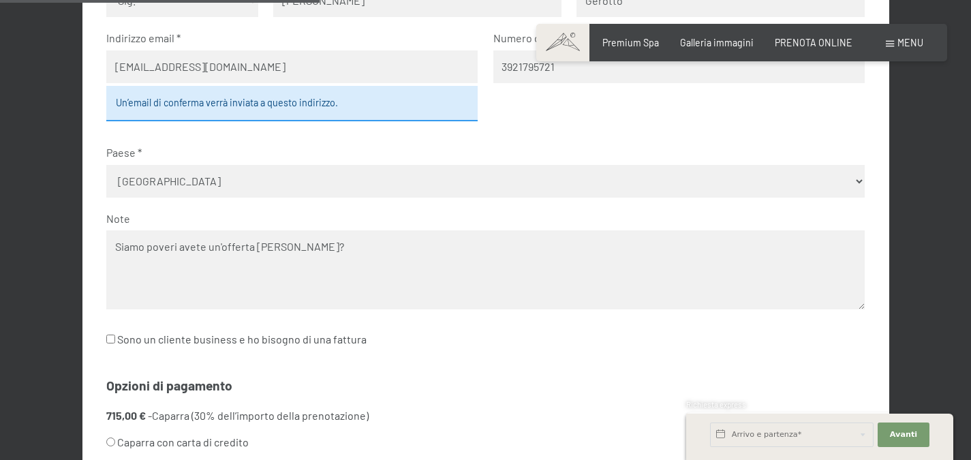
scroll to position [539, 0]
click at [216, 279] on textarea "Siamo poveri avete un'offerta migliore?" at bounding box center [485, 270] width 759 height 78
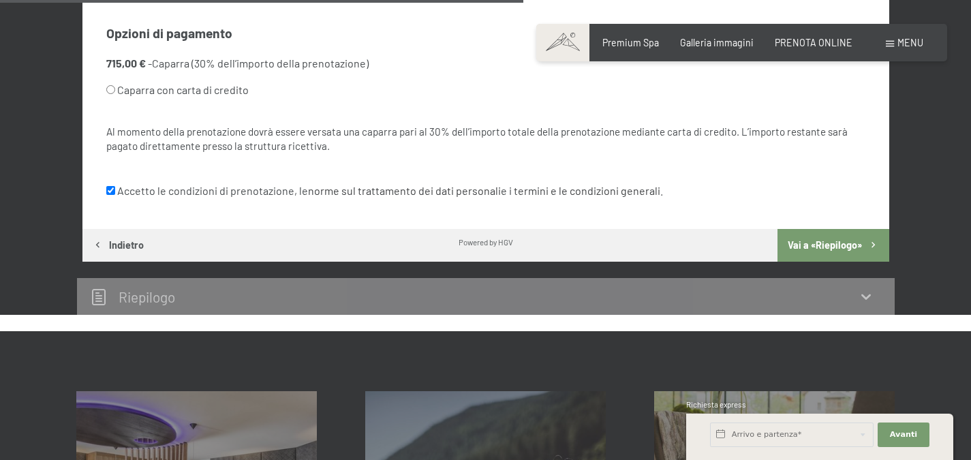
scroll to position [894, 0]
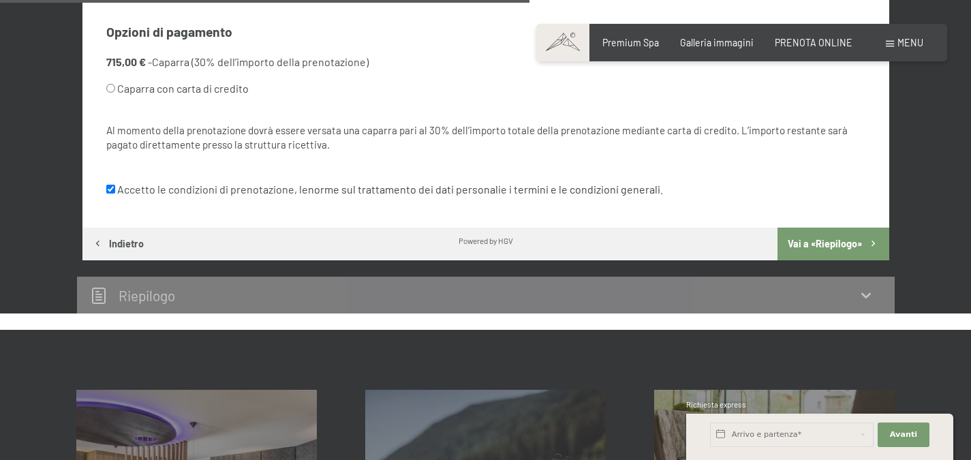
click at [834, 236] on button "Vai a «Riepilogo»" at bounding box center [833, 244] width 111 height 33
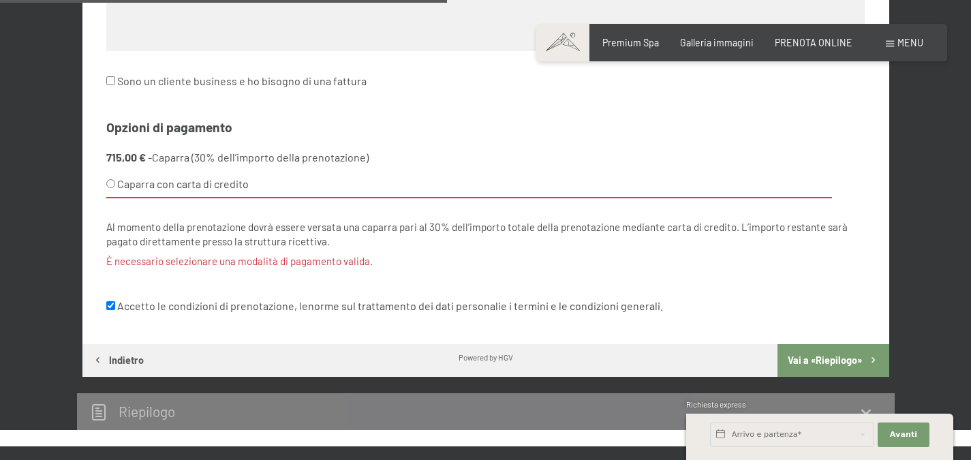
scroll to position [752, 0]
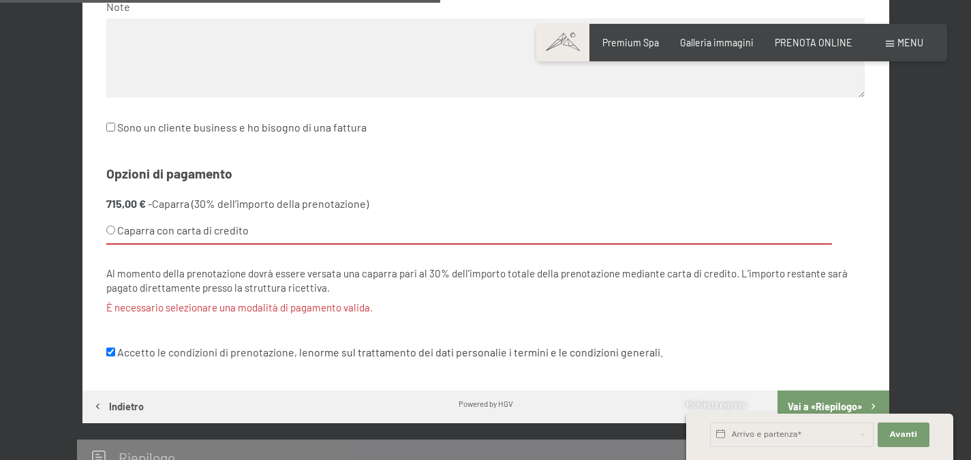
click at [162, 227] on label "Caparra con carta di credito" at bounding box center [469, 230] width 726 height 27
click at [115, 227] on input "Caparra con carta di credito" at bounding box center [110, 230] width 9 height 9
radio input "true"
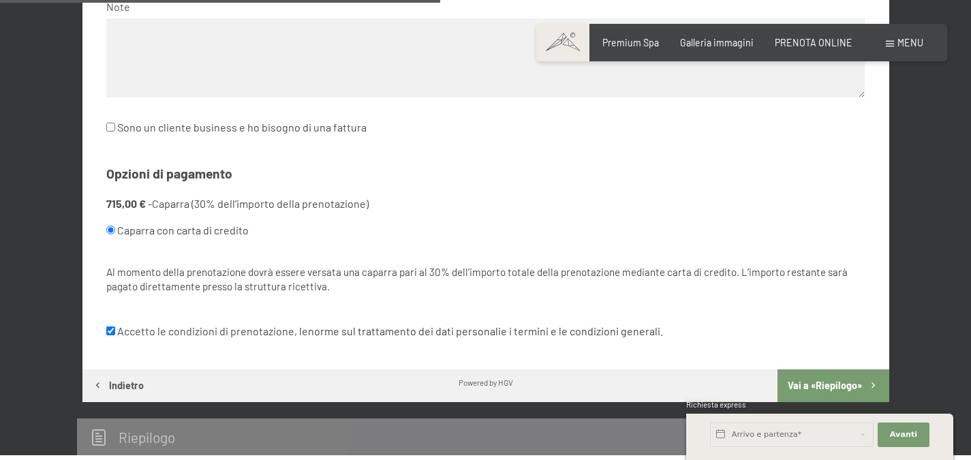
click at [802, 385] on button "Vai a «Riepilogo»" at bounding box center [833, 385] width 111 height 33
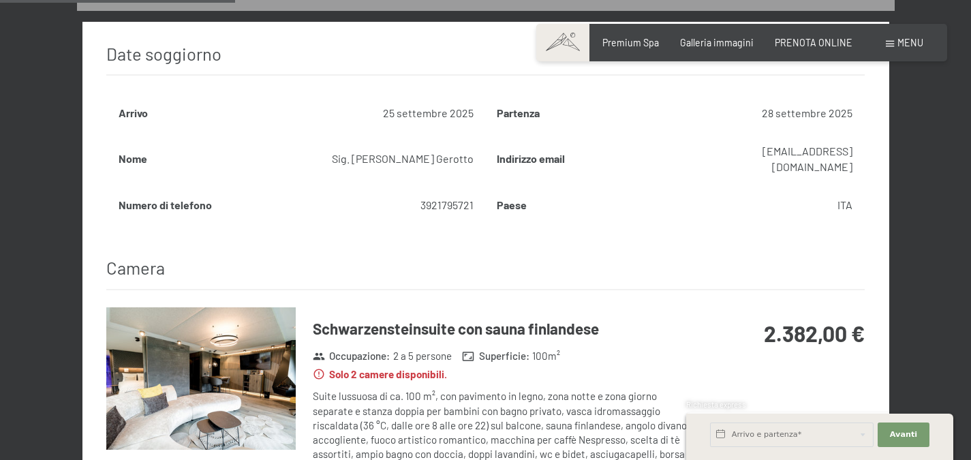
scroll to position [484, 0]
click at [430, 109] on td "25 settembre 2025" at bounding box center [391, 112] width 188 height 37
click at [782, 123] on td "28 settembre 2025" at bounding box center [770, 112] width 188 height 37
click at [621, 262] on h3 "Camera" at bounding box center [485, 267] width 759 height 43
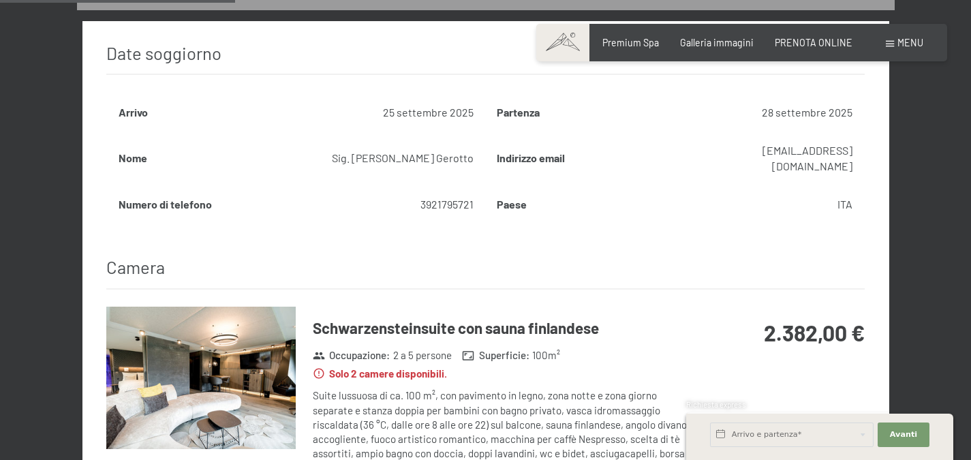
click at [621, 262] on h3 "Camera" at bounding box center [485, 267] width 759 height 43
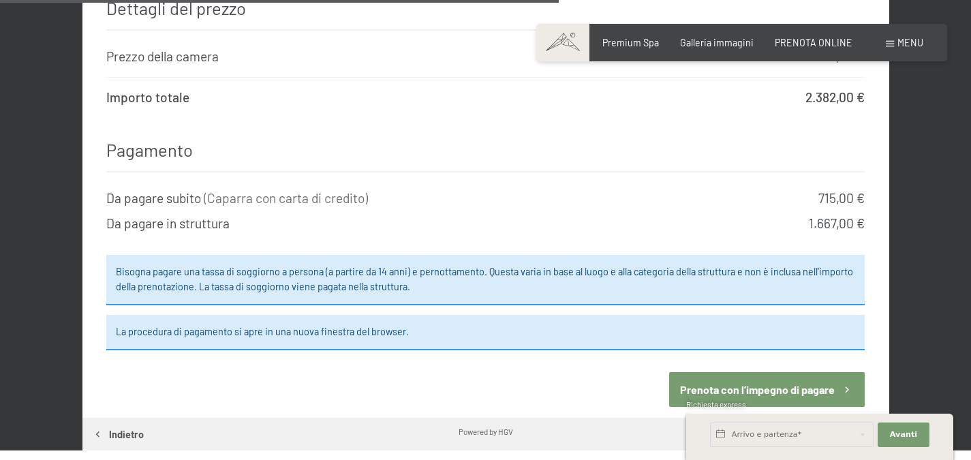
scroll to position [1328, 0]
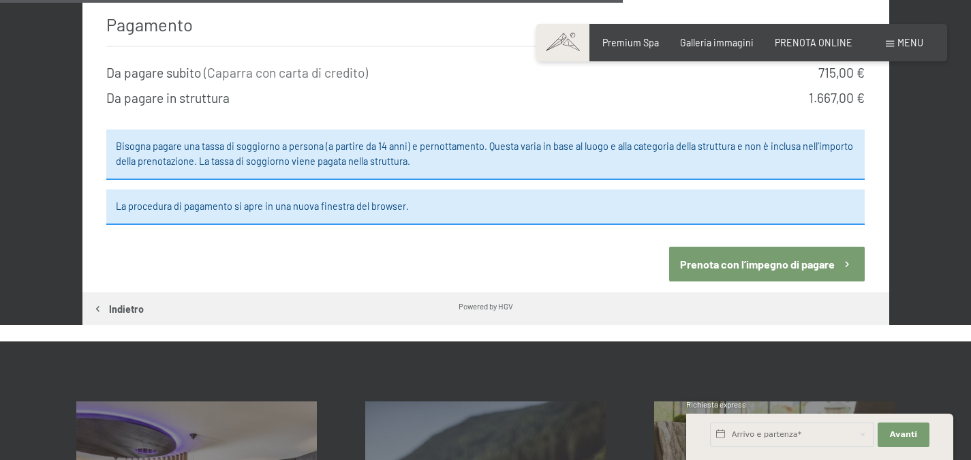
click at [746, 248] on button "Prenota con l’impegno di pagare" at bounding box center [767, 264] width 196 height 35
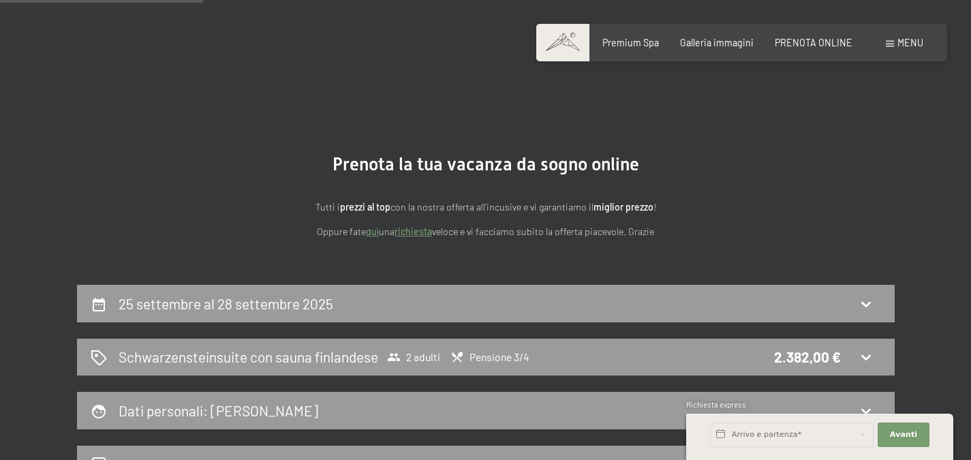
scroll to position [0, 0]
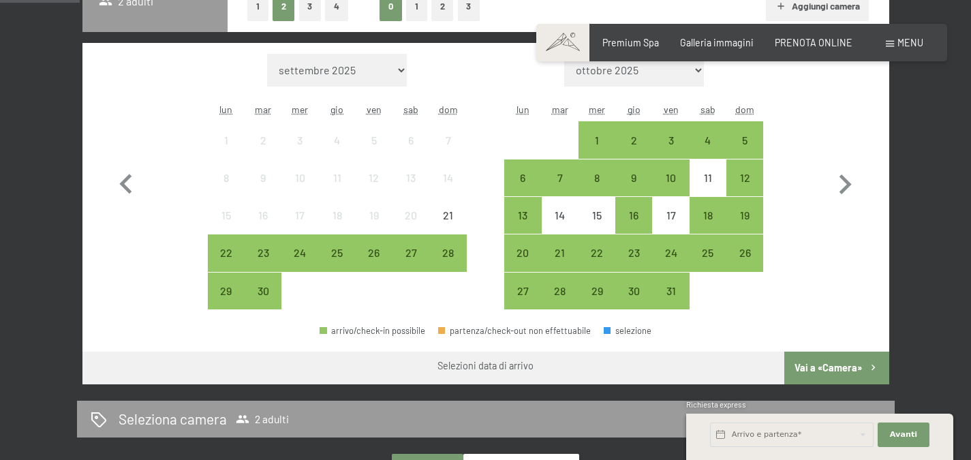
scroll to position [383, 0]
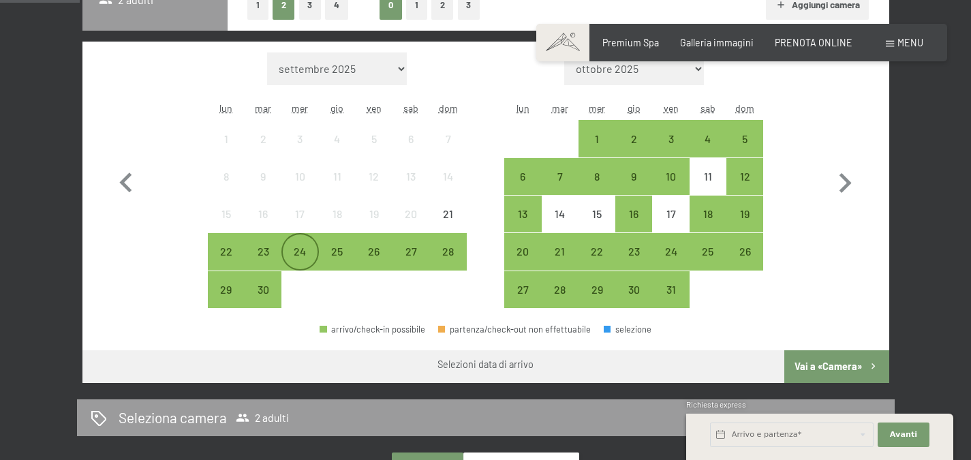
click at [301, 258] on div "24" at bounding box center [300, 263] width 34 height 34
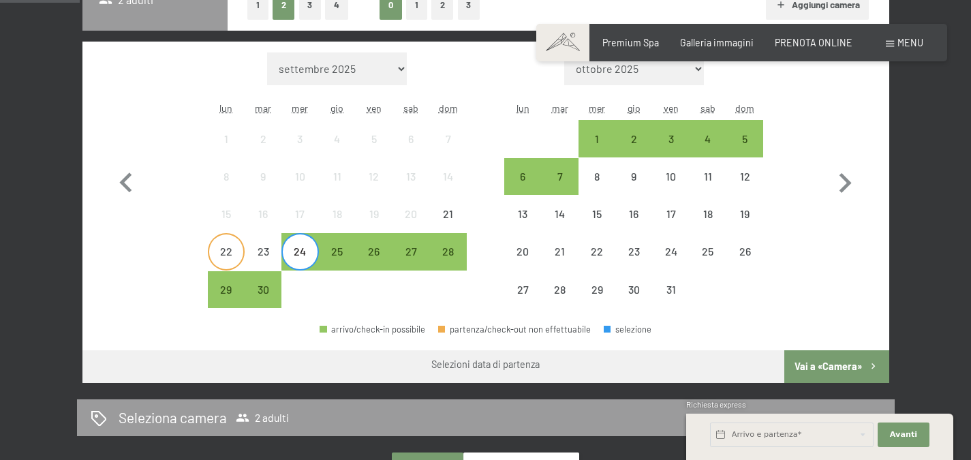
click at [233, 254] on div "22" at bounding box center [226, 263] width 34 height 34
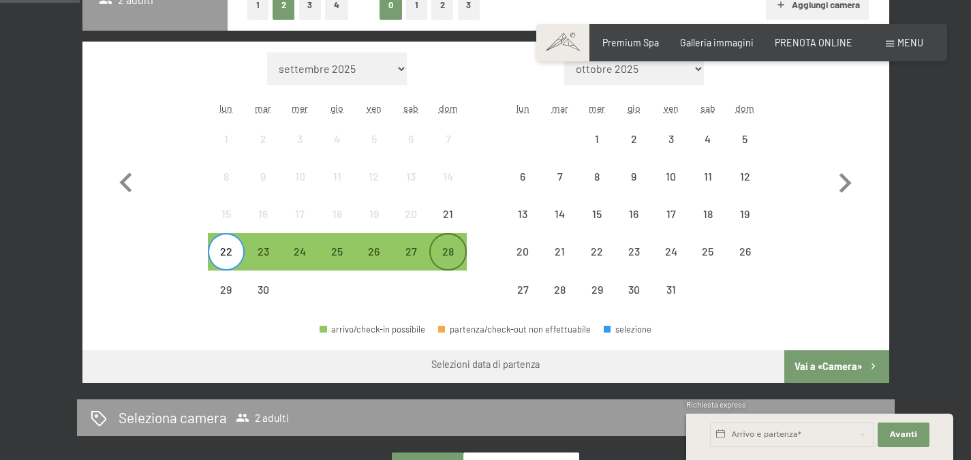
click at [455, 254] on div "28" at bounding box center [448, 263] width 34 height 34
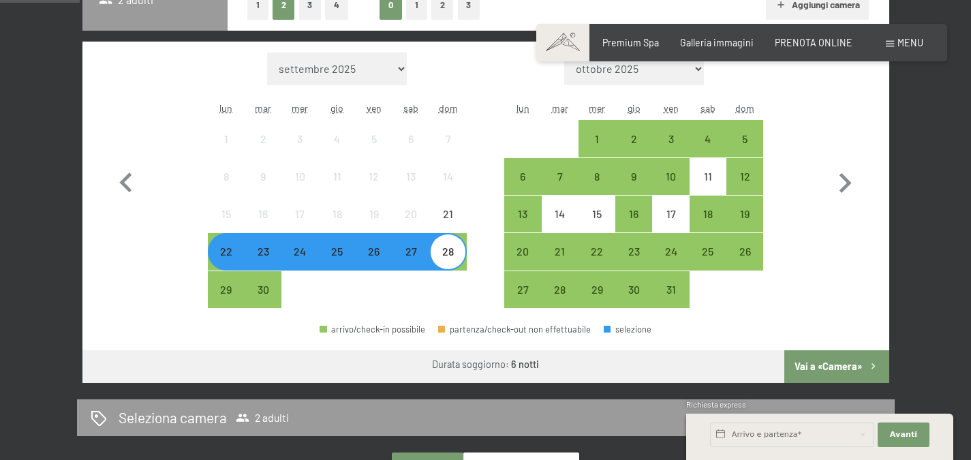
click at [823, 354] on button "Vai a «Camera»" at bounding box center [837, 366] width 104 height 33
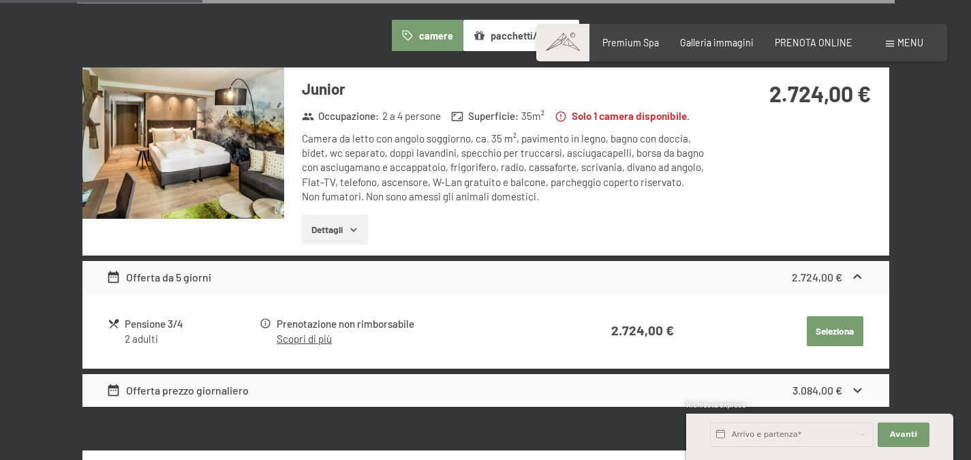
scroll to position [296, 0]
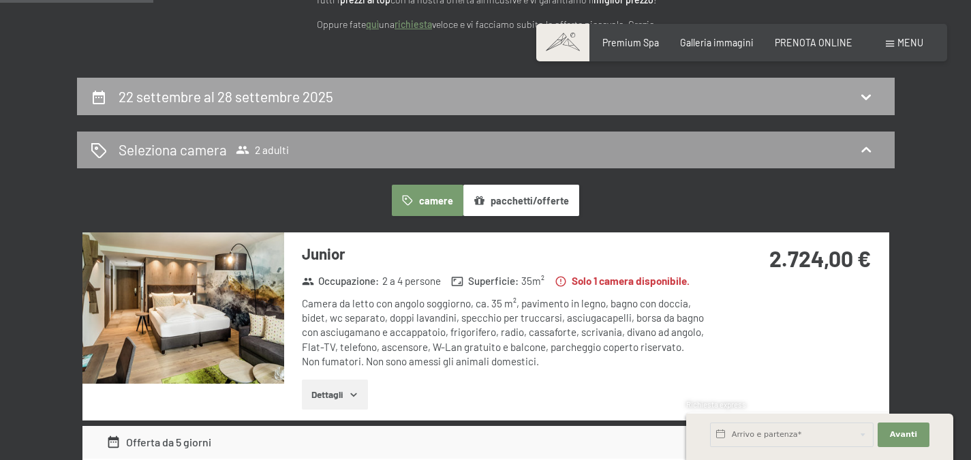
click at [439, 106] on div "22 settembre al 28 settembre 2025" at bounding box center [486, 96] width 818 height 37
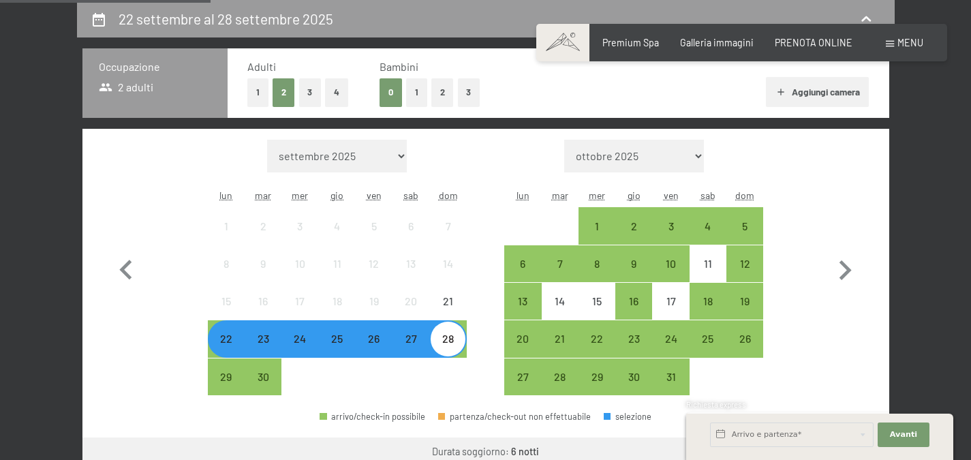
click at [301, 342] on div "24" at bounding box center [300, 350] width 34 height 34
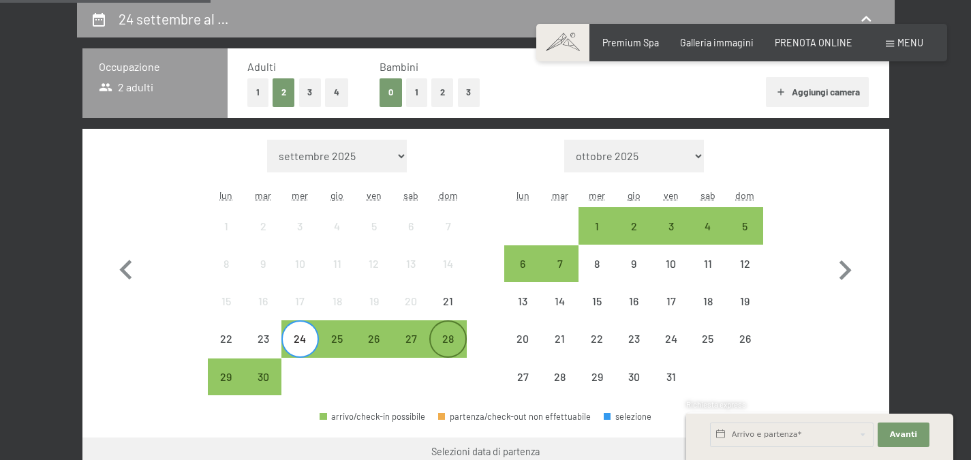
click at [452, 342] on div "28" at bounding box center [448, 350] width 34 height 34
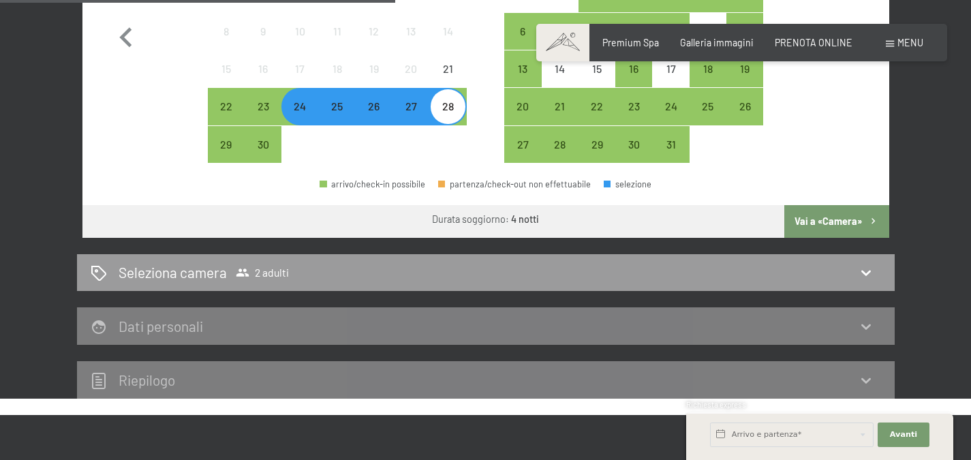
click at [829, 210] on button "Vai a «Camera»" at bounding box center [837, 221] width 104 height 33
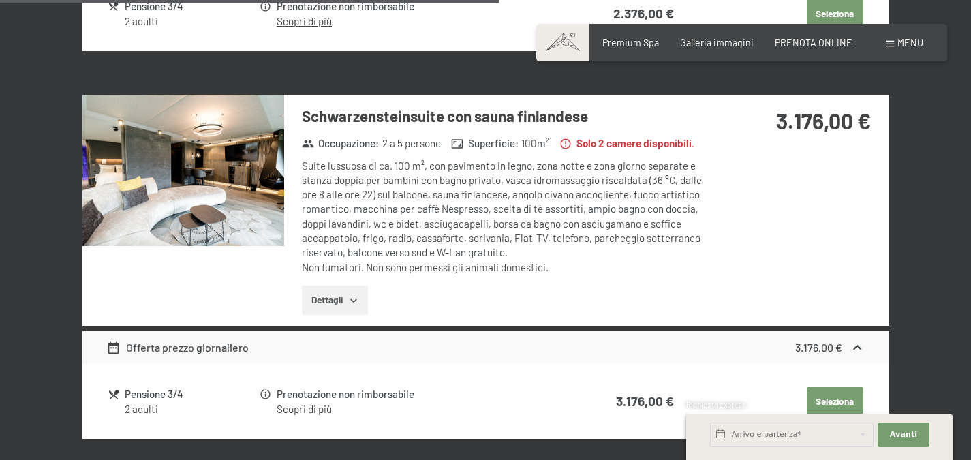
scroll to position [1089, 0]
click at [641, 146] on strong "Solo 2 camere disponibili." at bounding box center [627, 143] width 135 height 14
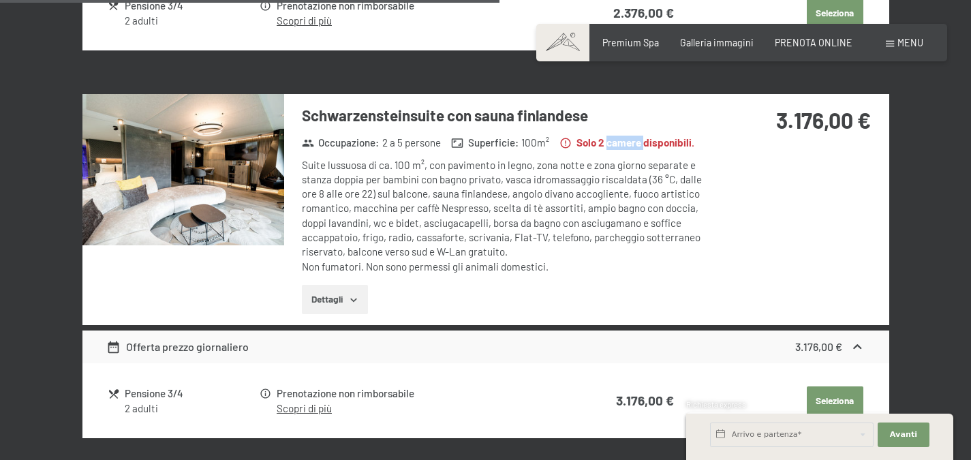
click at [641, 146] on strong "Solo 2 camere disponibili." at bounding box center [627, 143] width 135 height 14
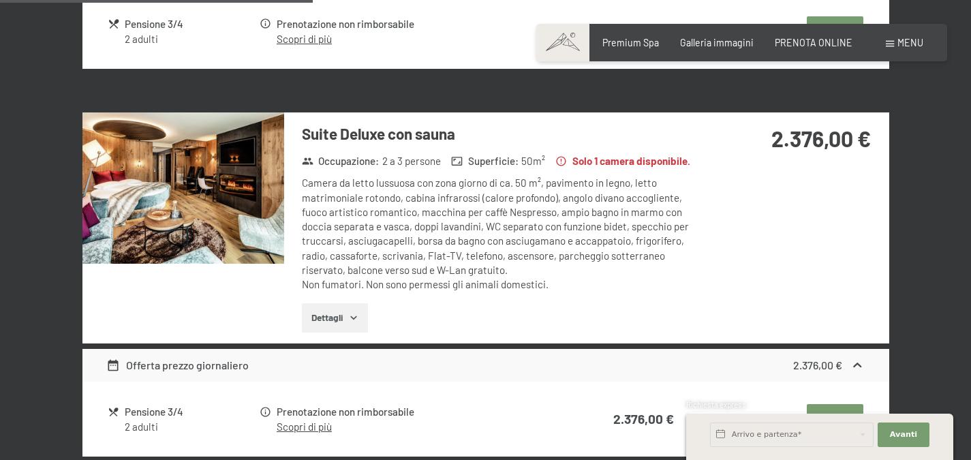
scroll to position [682, 0]
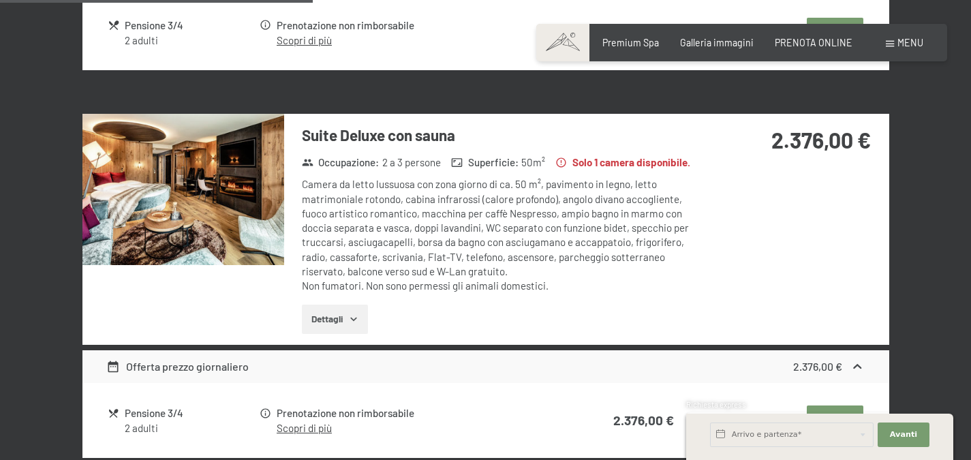
click at [638, 162] on strong "Solo 1 camera disponibile." at bounding box center [623, 162] width 135 height 14
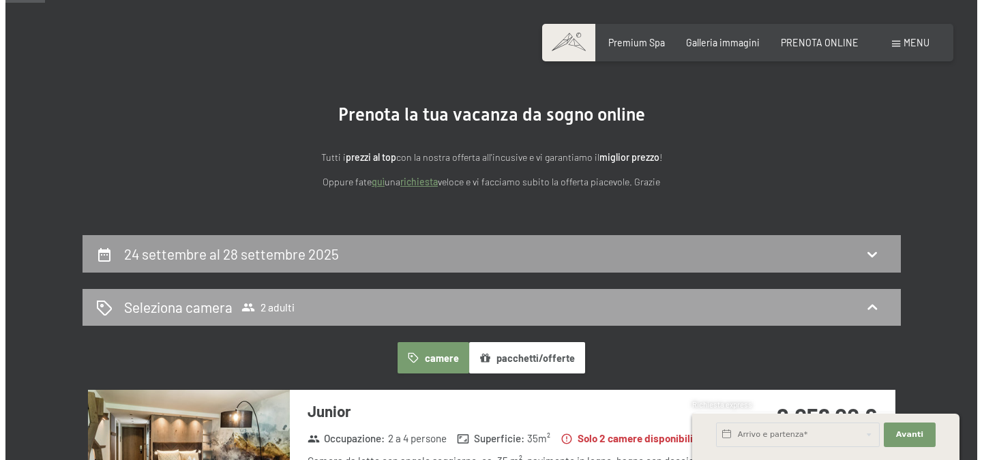
scroll to position [0, 0]
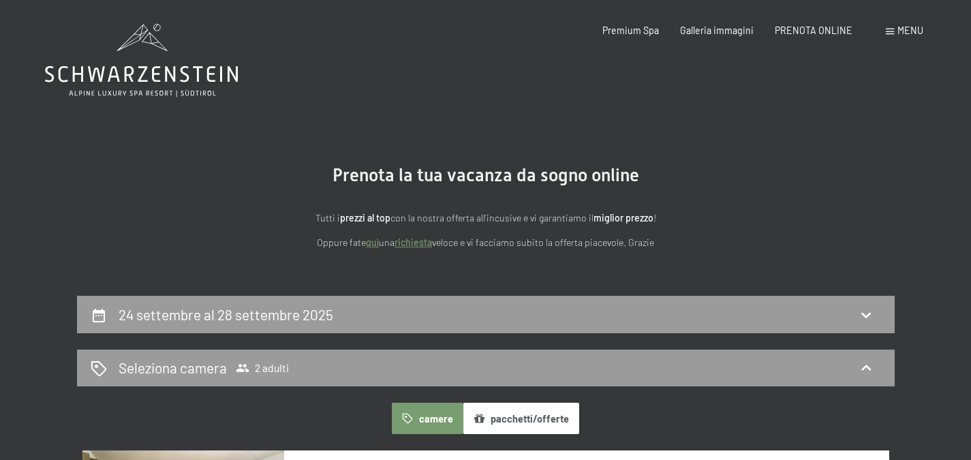
click at [891, 31] on span at bounding box center [890, 32] width 8 height 6
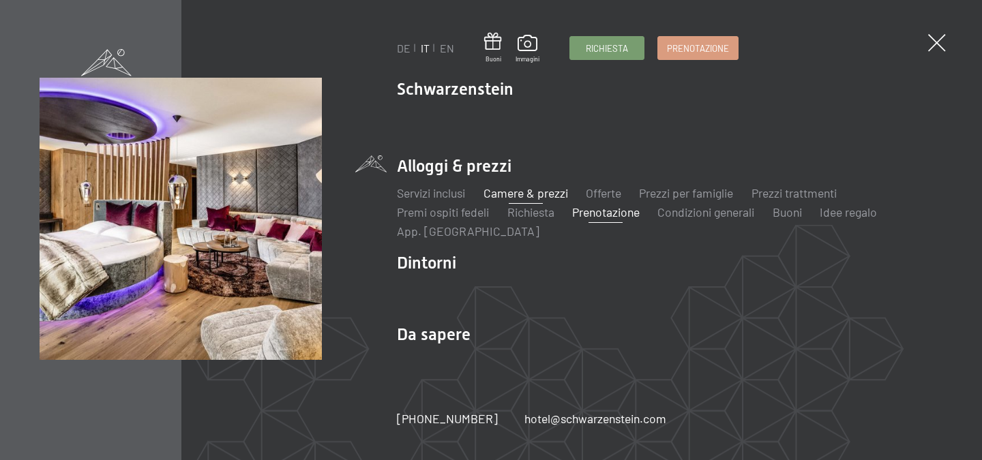
click at [534, 189] on link "Camere & prezzi" at bounding box center [525, 192] width 85 height 15
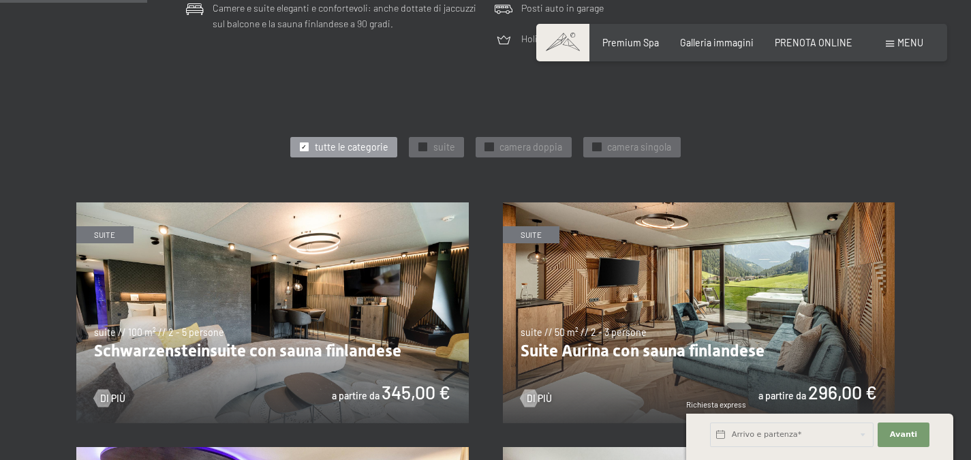
scroll to position [586, 0]
click at [386, 278] on img at bounding box center [272, 313] width 393 height 221
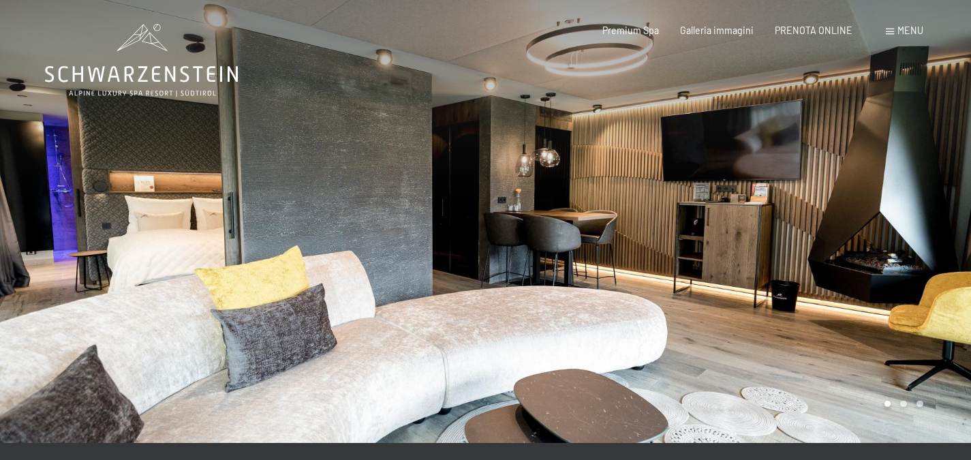
click at [814, 267] on div at bounding box center [729, 221] width 486 height 443
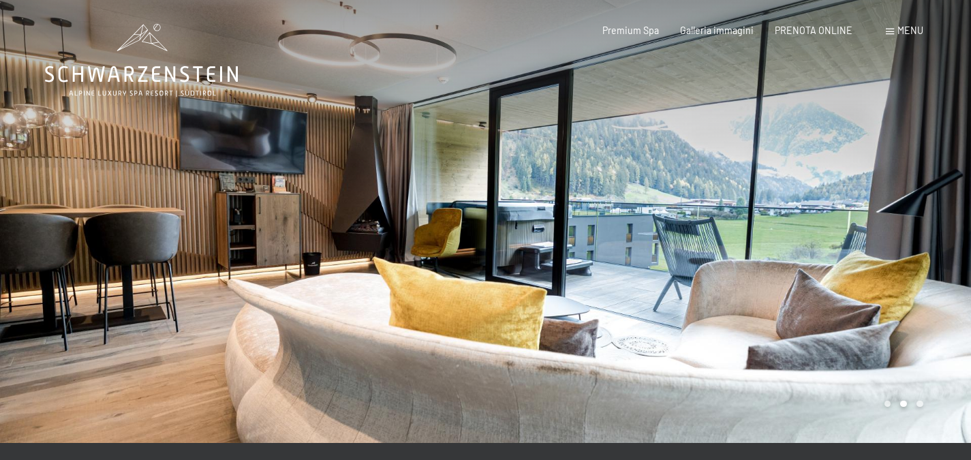
click at [853, 261] on div at bounding box center [729, 221] width 486 height 443
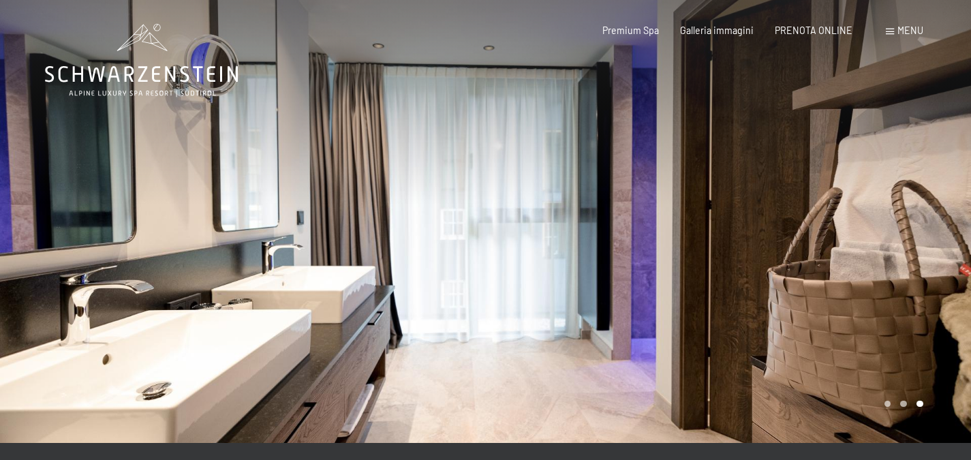
click at [853, 261] on div at bounding box center [729, 221] width 486 height 443
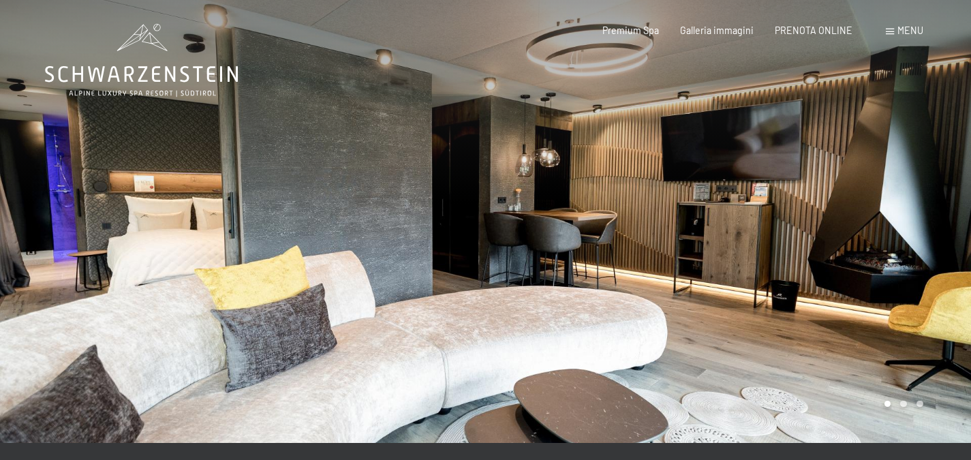
click at [853, 261] on div at bounding box center [729, 221] width 486 height 443
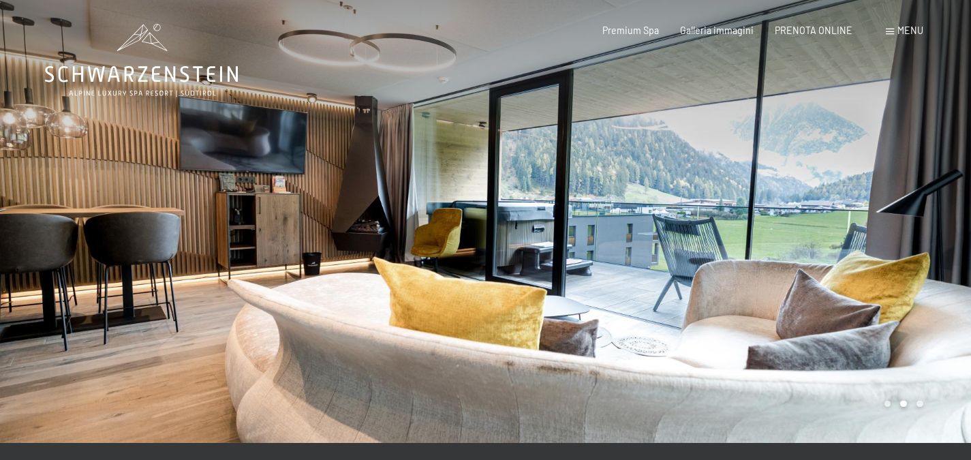
click at [853, 261] on div at bounding box center [729, 221] width 486 height 443
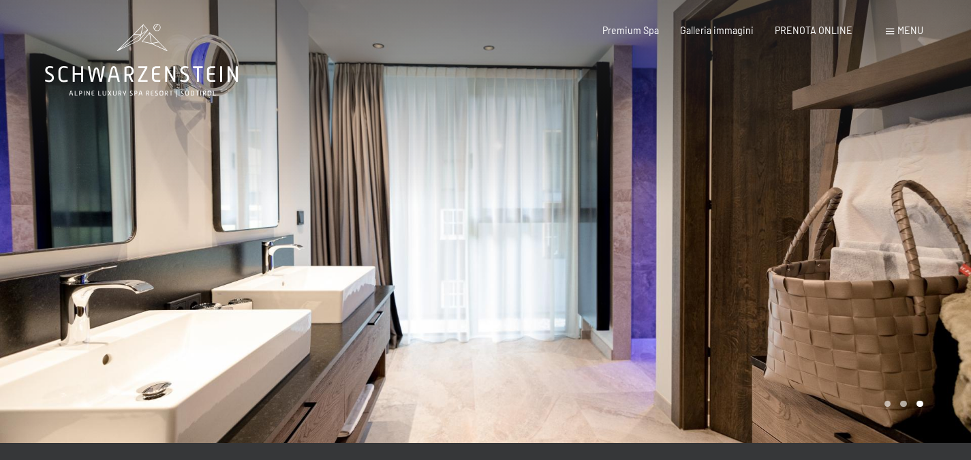
click at [853, 261] on div at bounding box center [729, 221] width 486 height 443
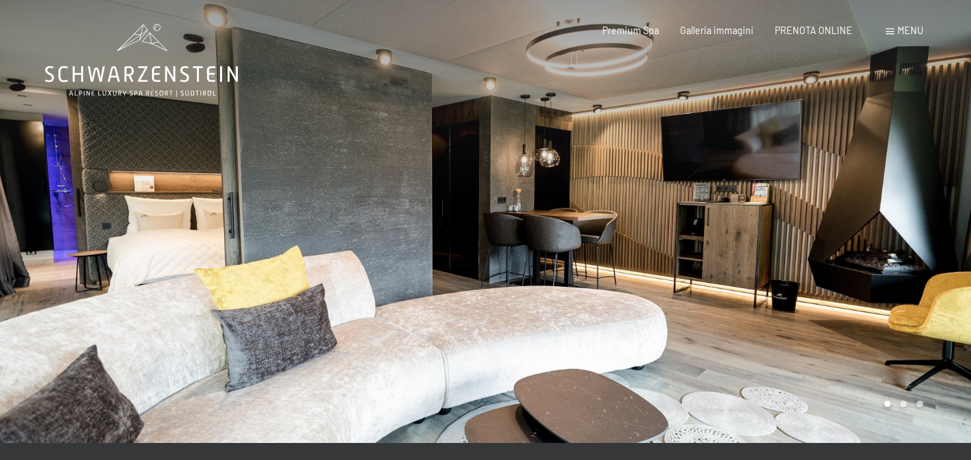
click at [853, 261] on div at bounding box center [729, 221] width 486 height 443
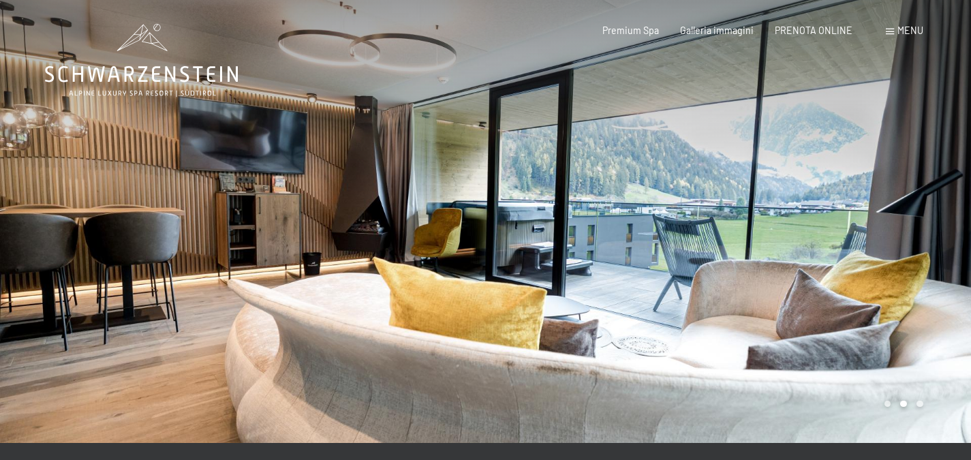
click at [90, 302] on div at bounding box center [243, 221] width 486 height 443
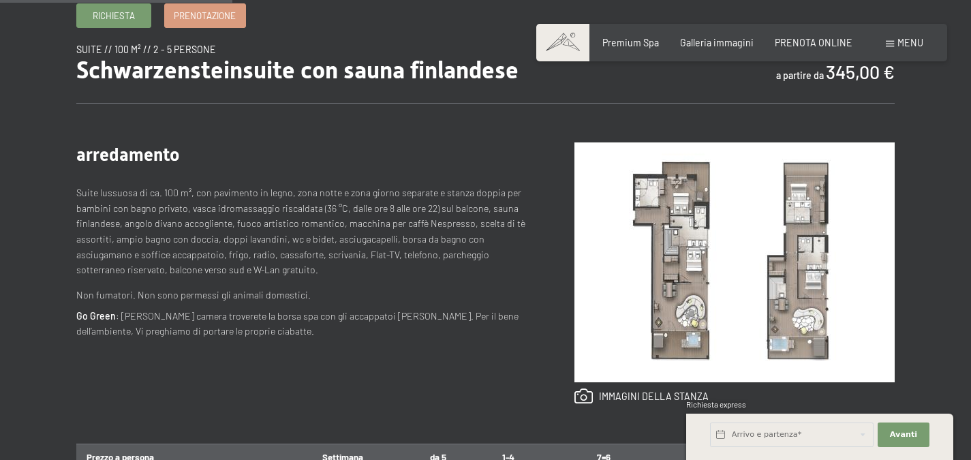
scroll to position [467, 0]
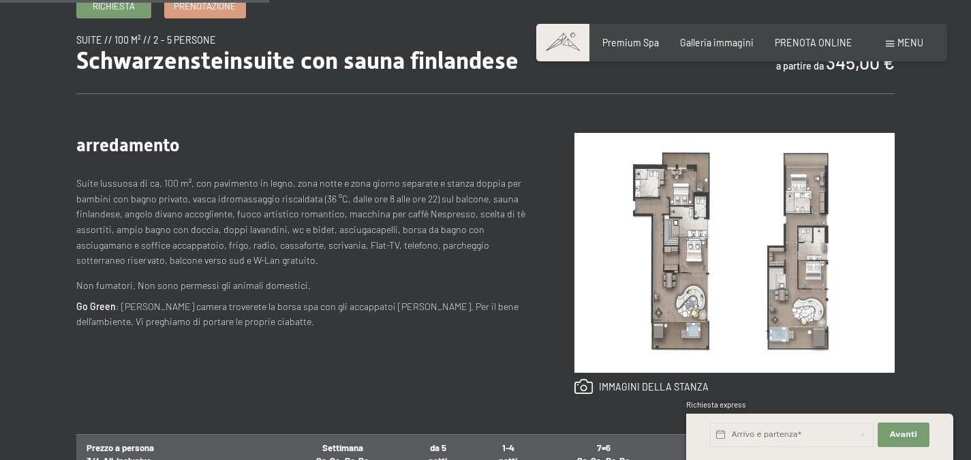
click at [680, 211] on img at bounding box center [735, 253] width 320 height 240
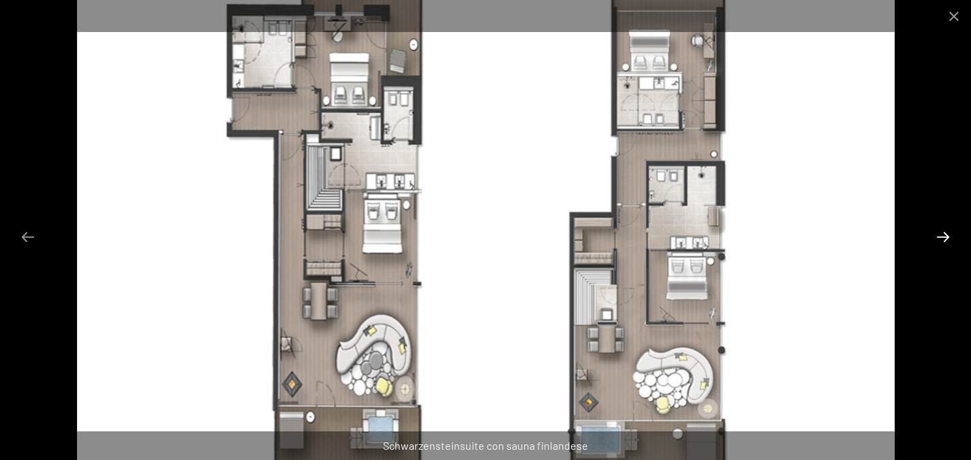
click at [945, 232] on button "Next slide" at bounding box center [943, 237] width 29 height 27
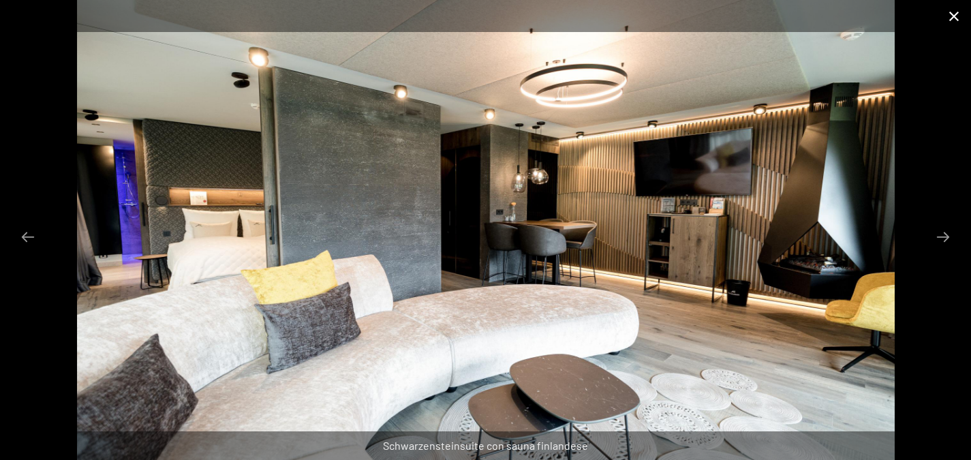
click at [955, 19] on button "Close gallery" at bounding box center [954, 16] width 34 height 32
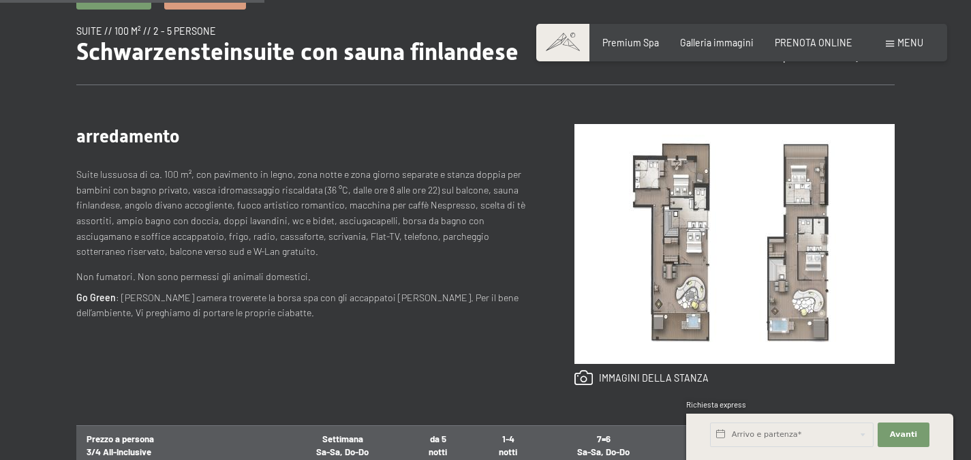
scroll to position [475, 0]
click at [196, 303] on p "Go Green : Nella Vostra camera troverete la borsa spa con gli accappatoi [PERSO…" at bounding box center [301, 306] width 451 height 31
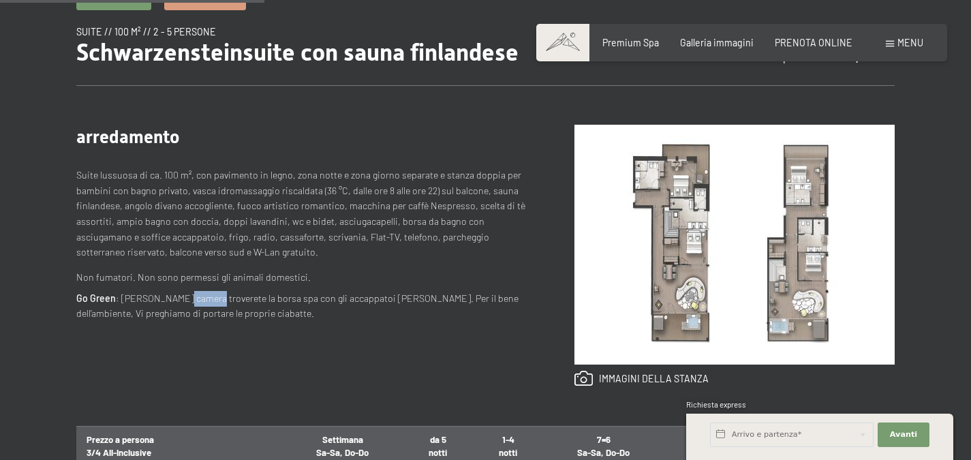
click at [196, 303] on p "Go Green : Nella Vostra camera troverete la borsa spa con gli accappatoi [PERSO…" at bounding box center [301, 306] width 451 height 31
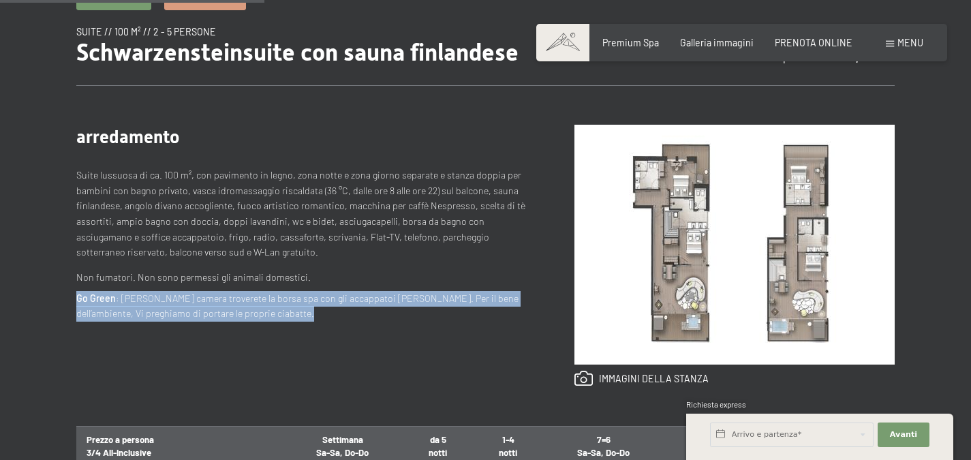
click at [196, 303] on p "Go Green : Nella Vostra camera troverete la borsa spa con gli accappatoi [PERSO…" at bounding box center [301, 306] width 451 height 31
click at [247, 305] on p "Go Green : Nella Vostra camera troverete la borsa spa con gli accappatoi [PERSO…" at bounding box center [301, 306] width 451 height 31
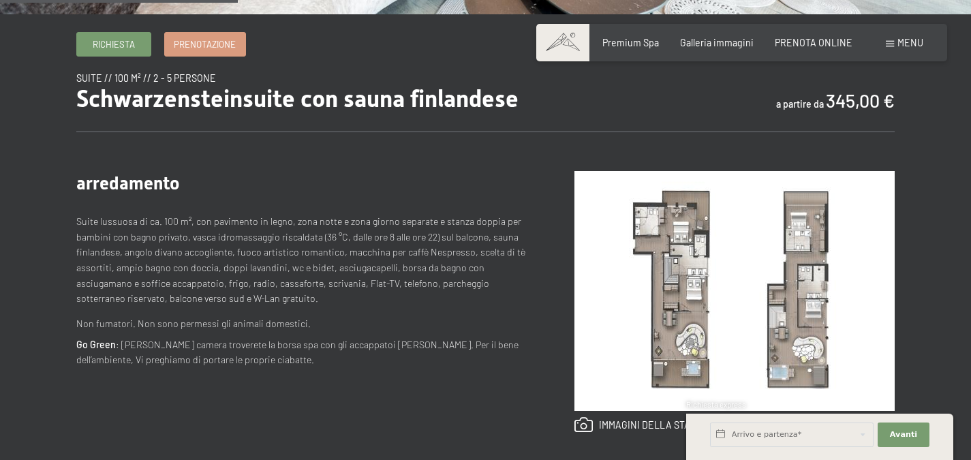
scroll to position [427, 0]
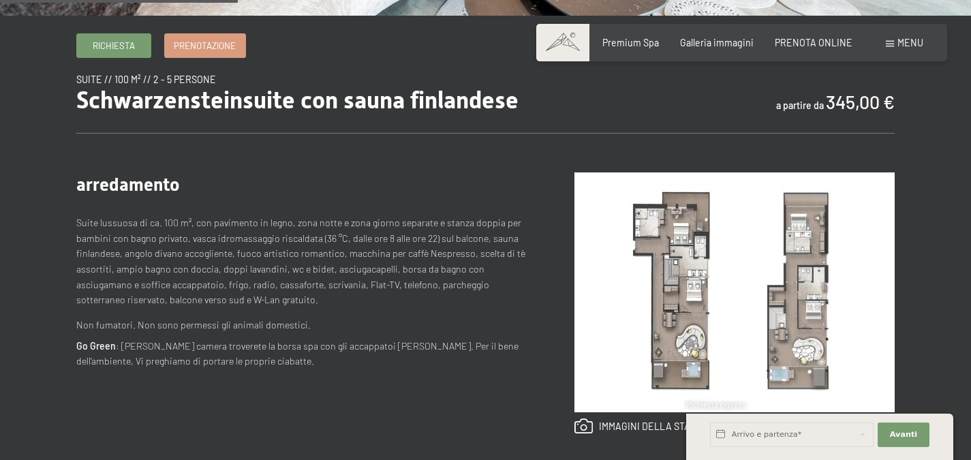
click at [335, 239] on p "Suite lussuosa di ca. 100 m², con pavimento in legno, zona notte e zona giorno …" at bounding box center [301, 261] width 451 height 92
click at [319, 241] on p "Suite lussuosa di ca. 100 m², con pavimento in legno, zona notte e zona giorno …" at bounding box center [301, 261] width 451 height 92
drag, startPoint x: 319, startPoint y: 241, endPoint x: 475, endPoint y: 239, distance: 156.1
click at [475, 239] on p "Suite lussuosa di ca. 100 m², con pavimento in legno, zona notte e zona giorno …" at bounding box center [301, 261] width 451 height 92
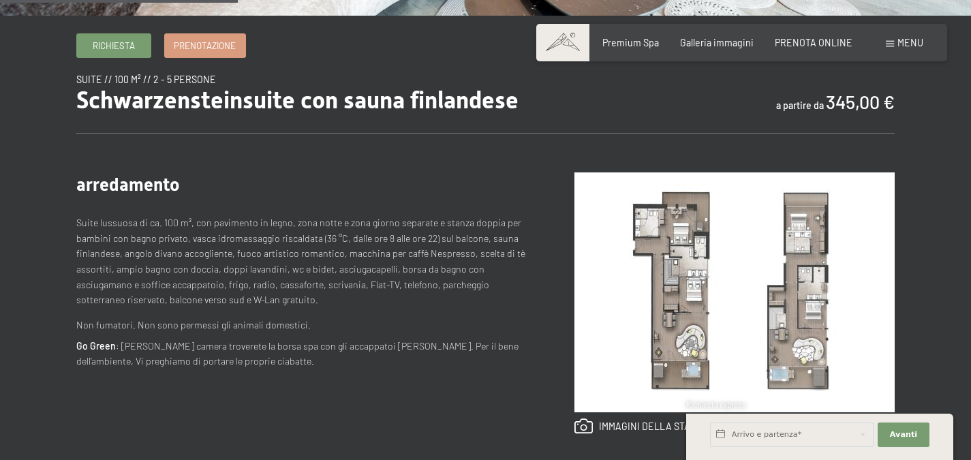
click at [138, 295] on p "Suite lussuosa di ca. 100 m², con pavimento in legno, zona notte e zona giorno …" at bounding box center [301, 261] width 451 height 92
click at [318, 303] on p "Suite lussuosa di ca. 100 m², con pavimento in legno, zona notte e zona giorno …" at bounding box center [301, 261] width 451 height 92
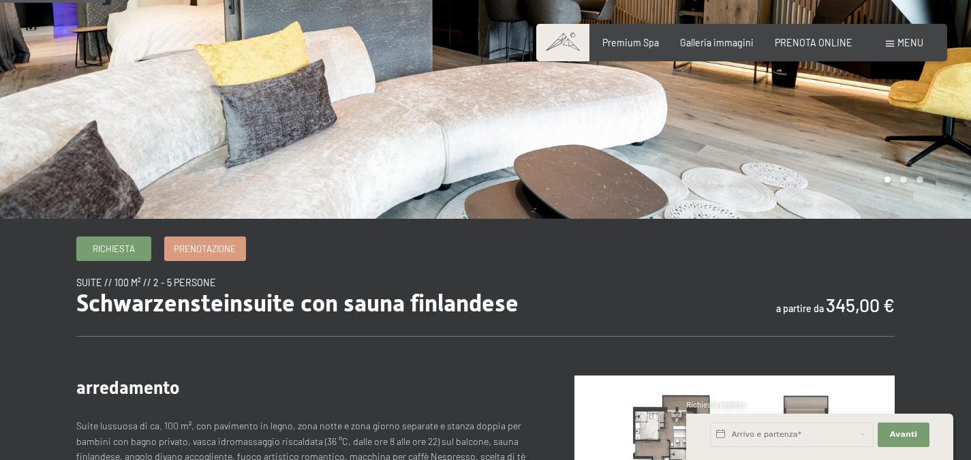
scroll to position [0, 0]
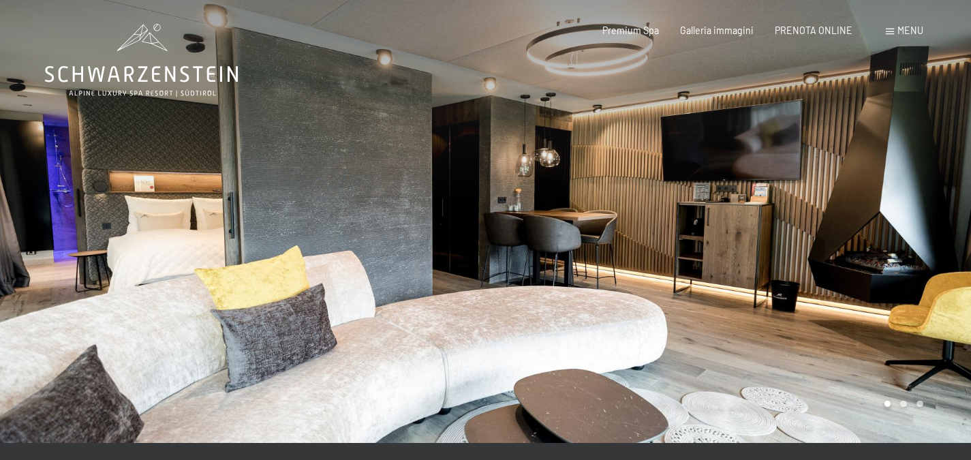
click at [502, 282] on div at bounding box center [729, 221] width 486 height 443
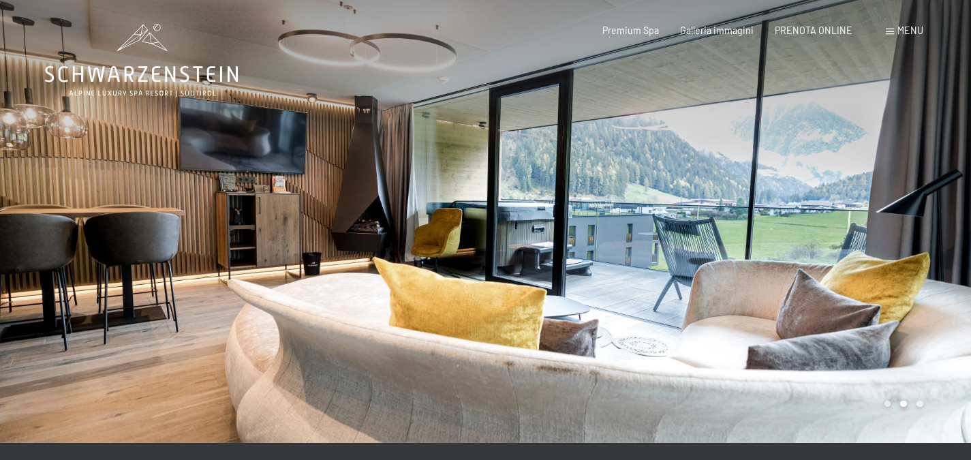
click at [502, 282] on div at bounding box center [729, 221] width 486 height 443
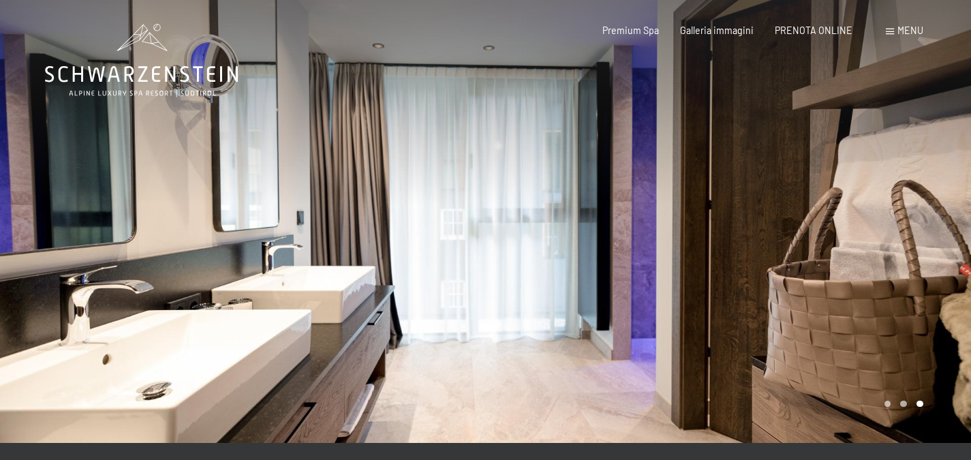
click at [502, 282] on div at bounding box center [729, 221] width 486 height 443
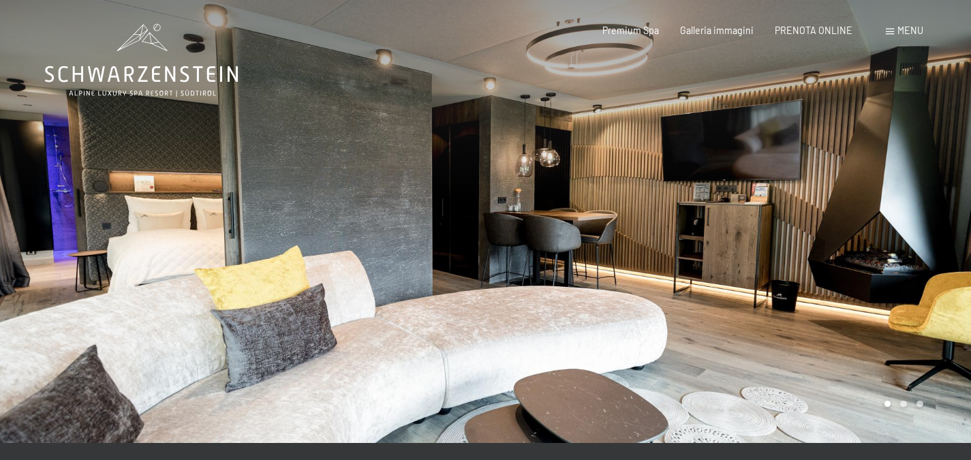
click at [502, 282] on div at bounding box center [729, 221] width 486 height 443
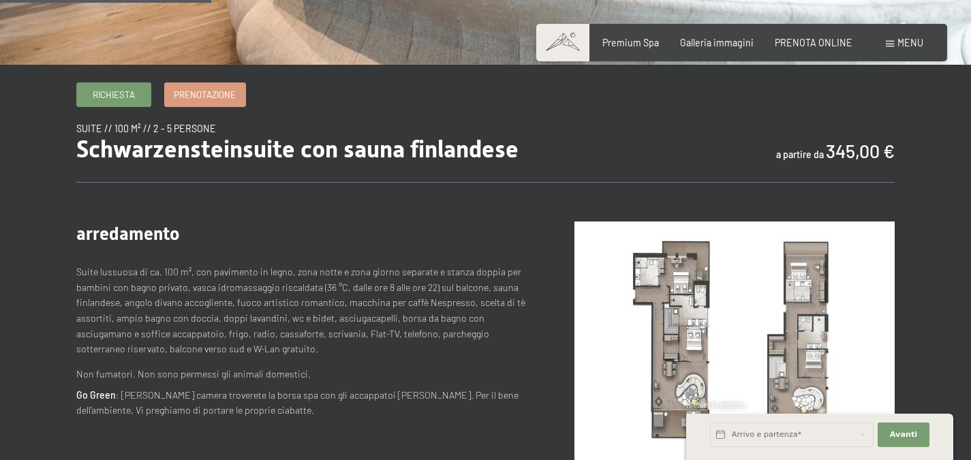
scroll to position [380, 0]
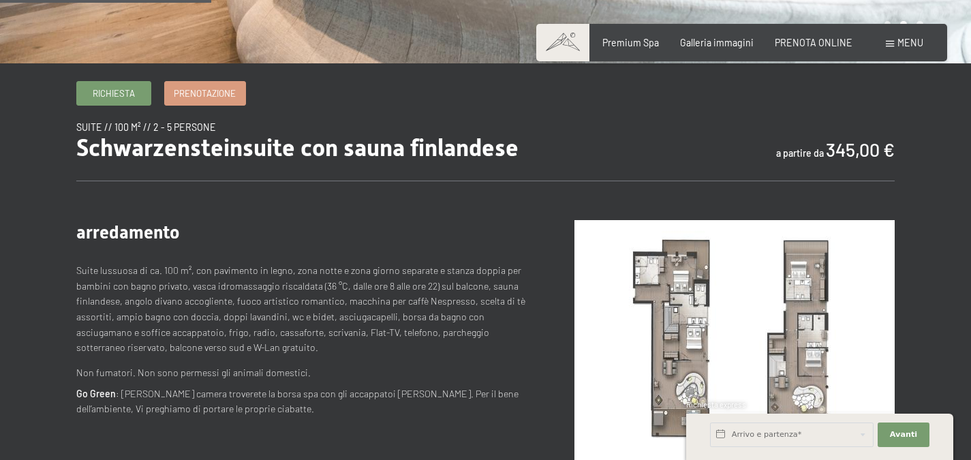
click at [202, 154] on span "Schwarzensteinsuite con sauna finlandese" at bounding box center [297, 148] width 442 height 28
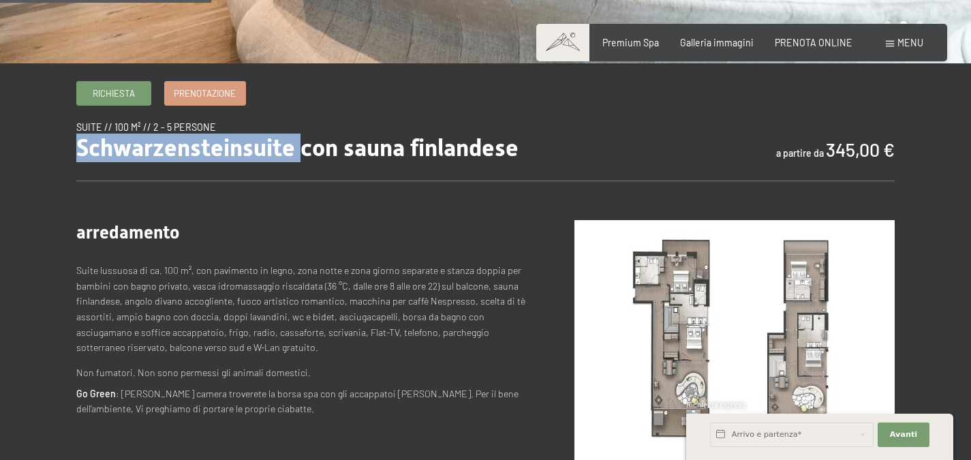
click at [202, 154] on span "Schwarzensteinsuite con sauna finlandese" at bounding box center [297, 148] width 442 height 28
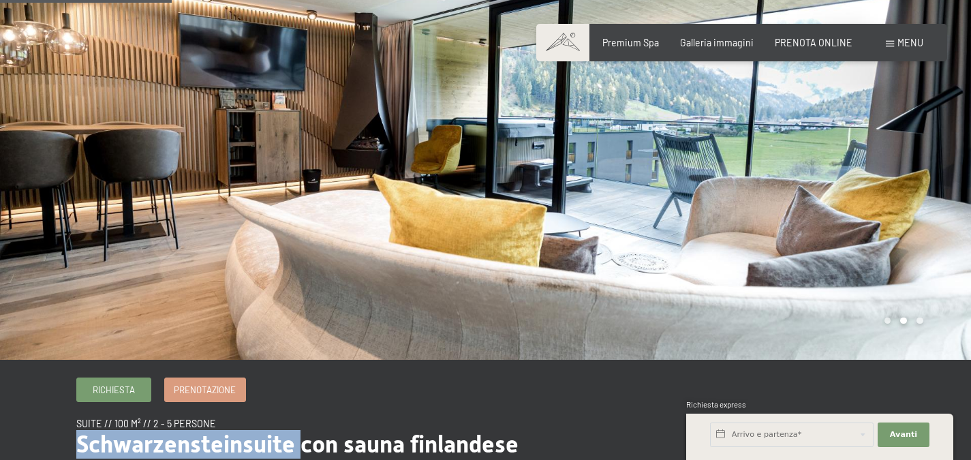
scroll to position [0, 0]
